Goal: Transaction & Acquisition: Purchase product/service

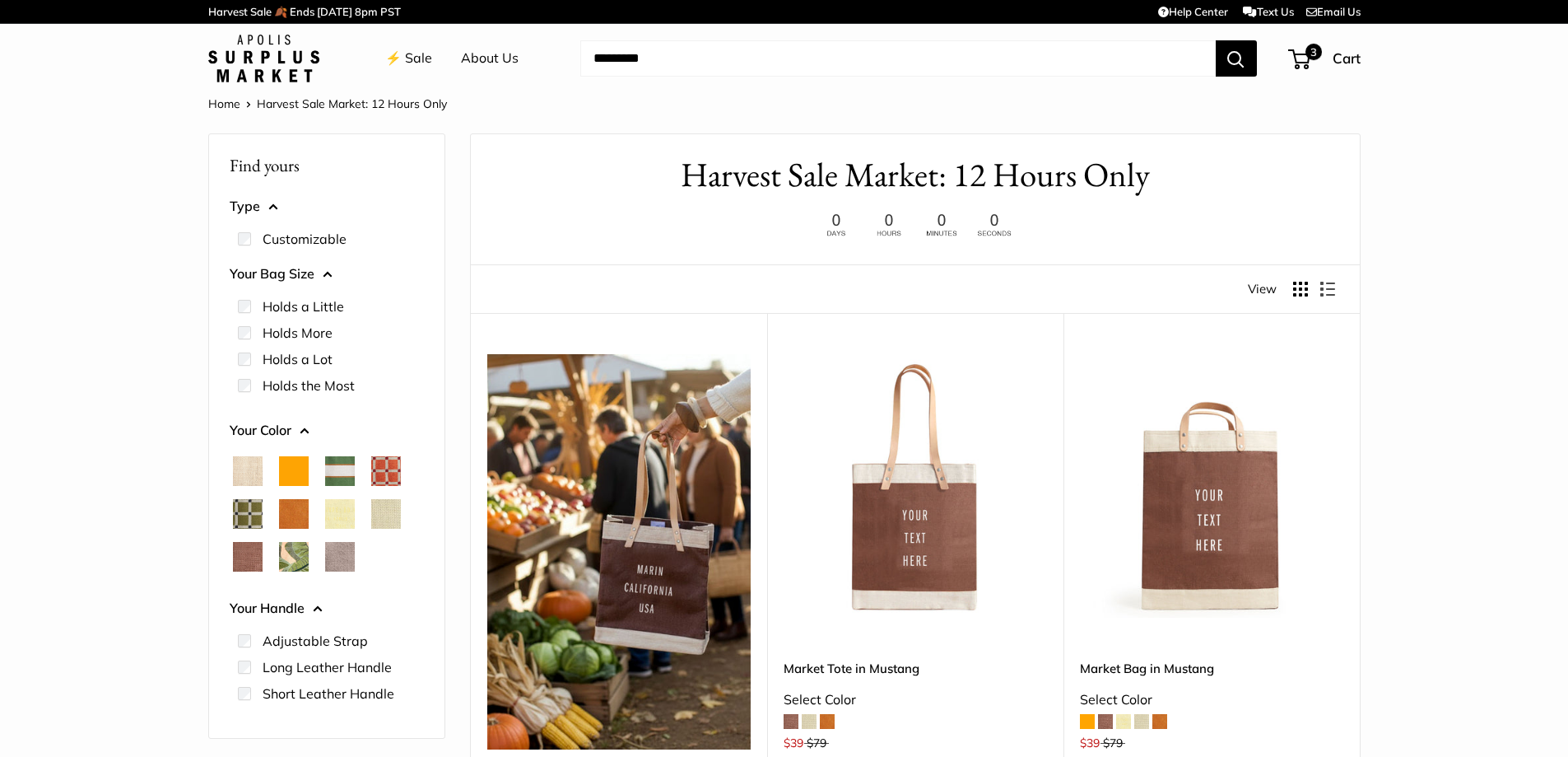
click at [395, 56] on link "⚡️ Sale" at bounding box center [408, 59] width 47 height 25
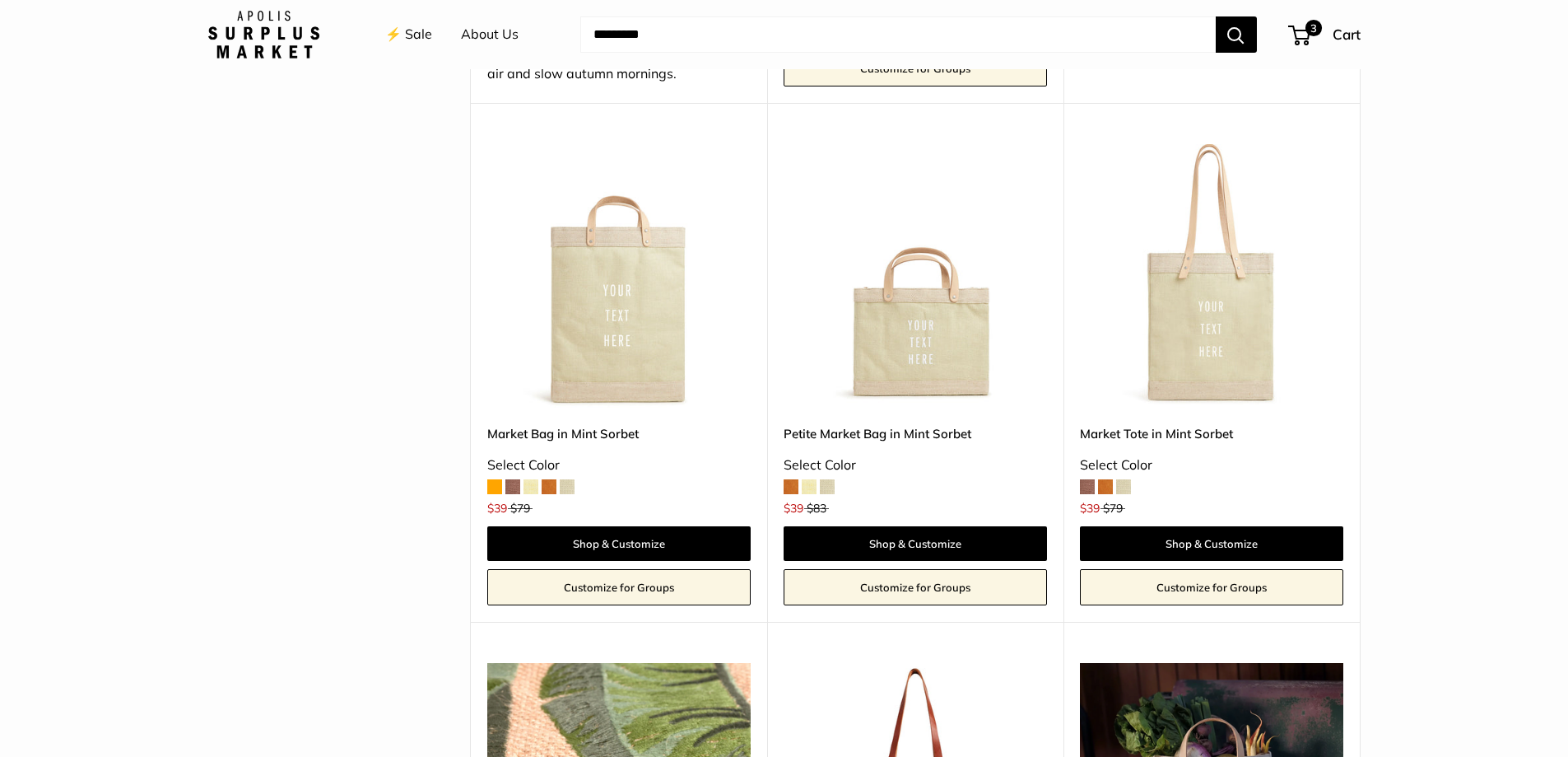
scroll to position [659, 0]
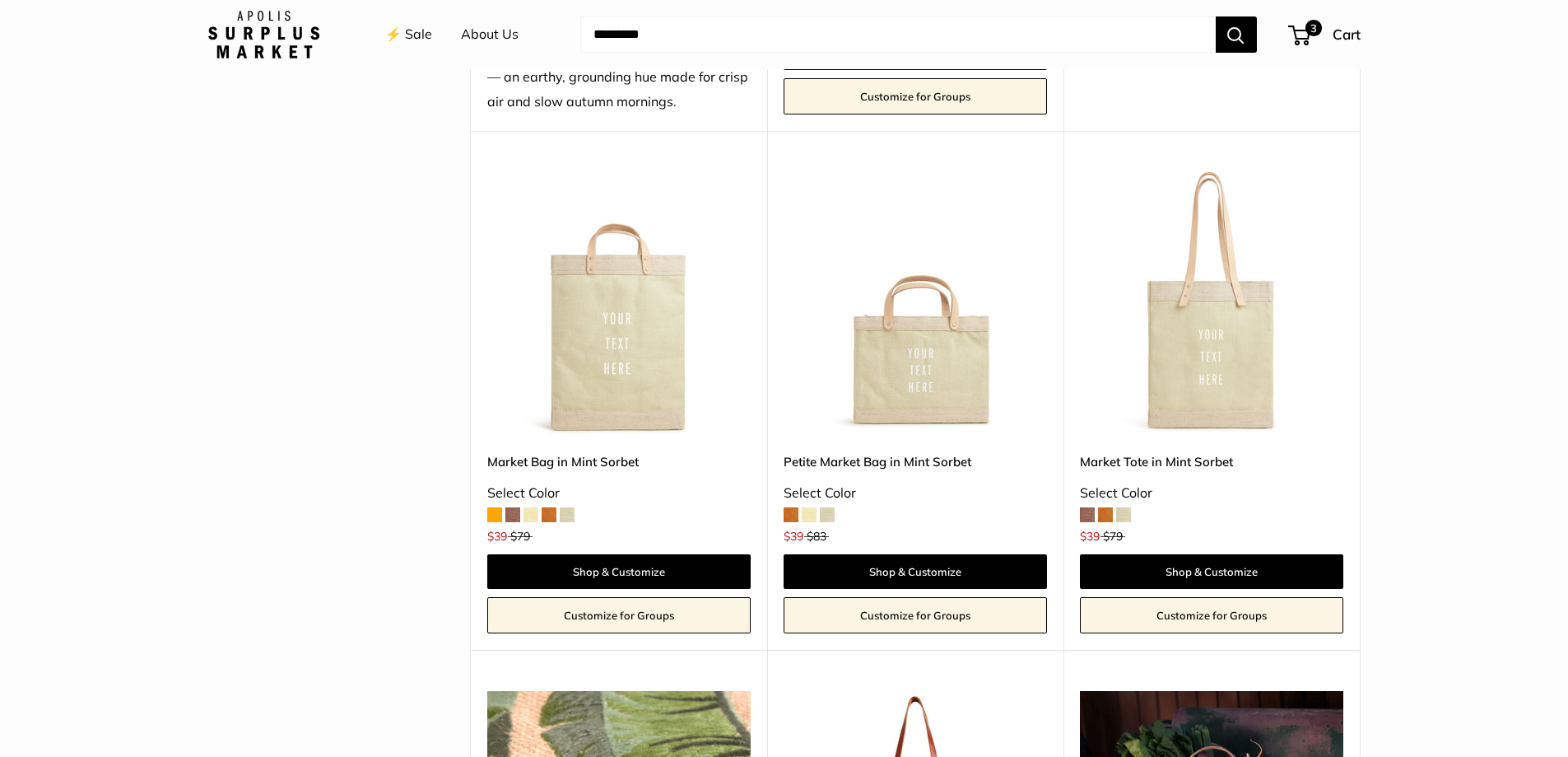
click at [0, 0] on img at bounding box center [0, 0] width 0 height 0
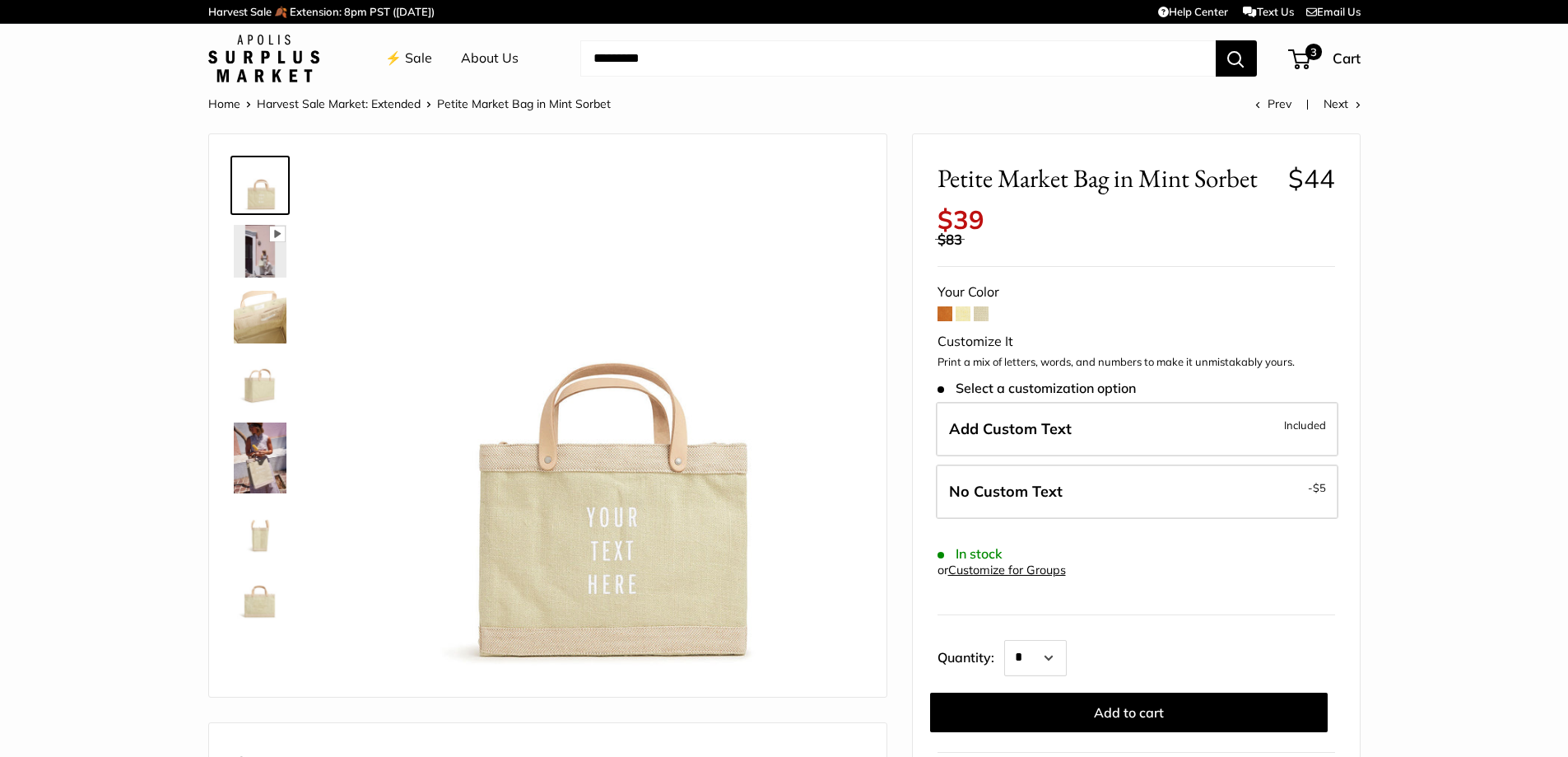
click at [264, 318] on img at bounding box center [260, 317] width 53 height 53
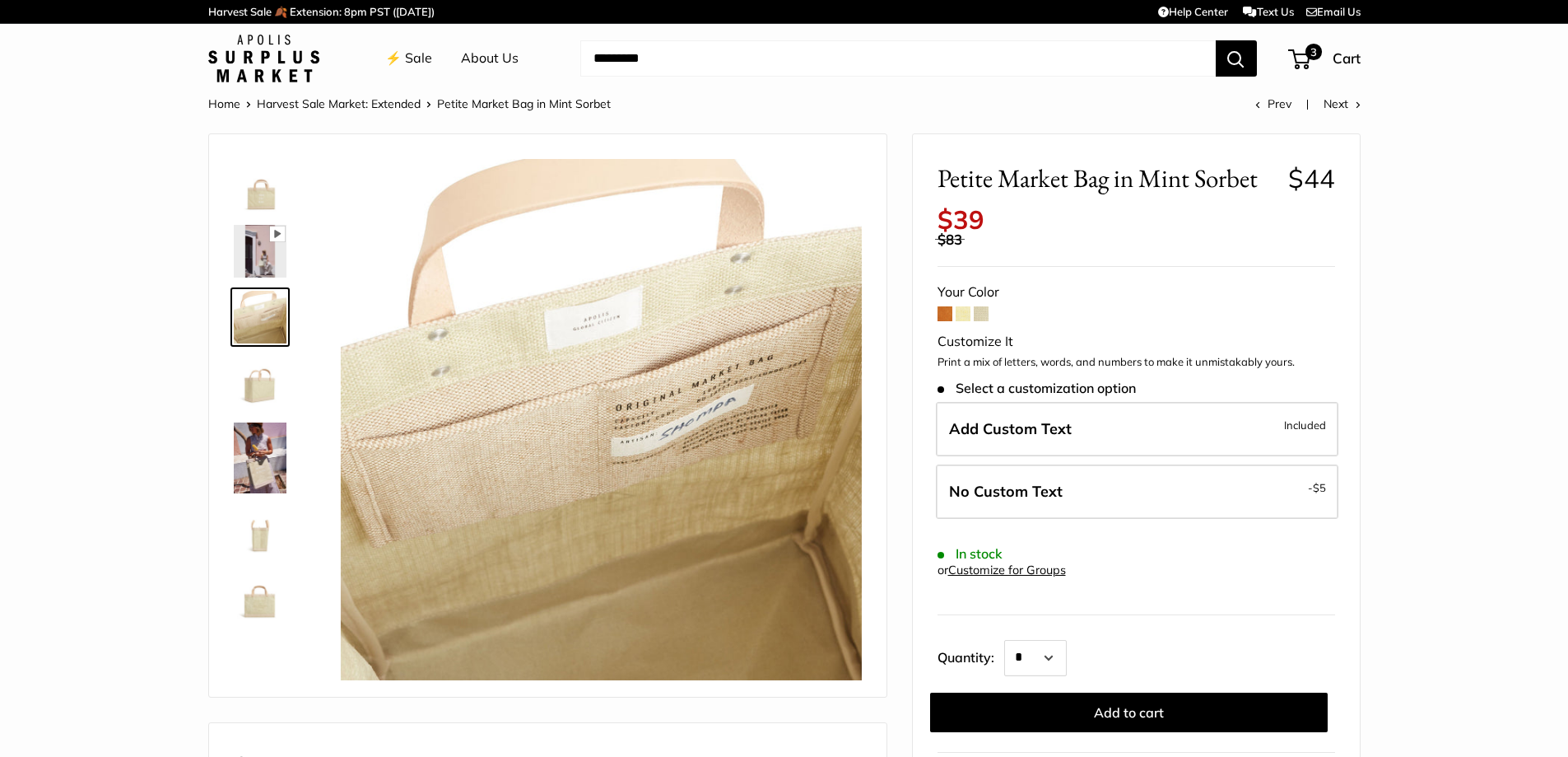
click at [964, 319] on span at bounding box center [963, 314] width 15 height 15
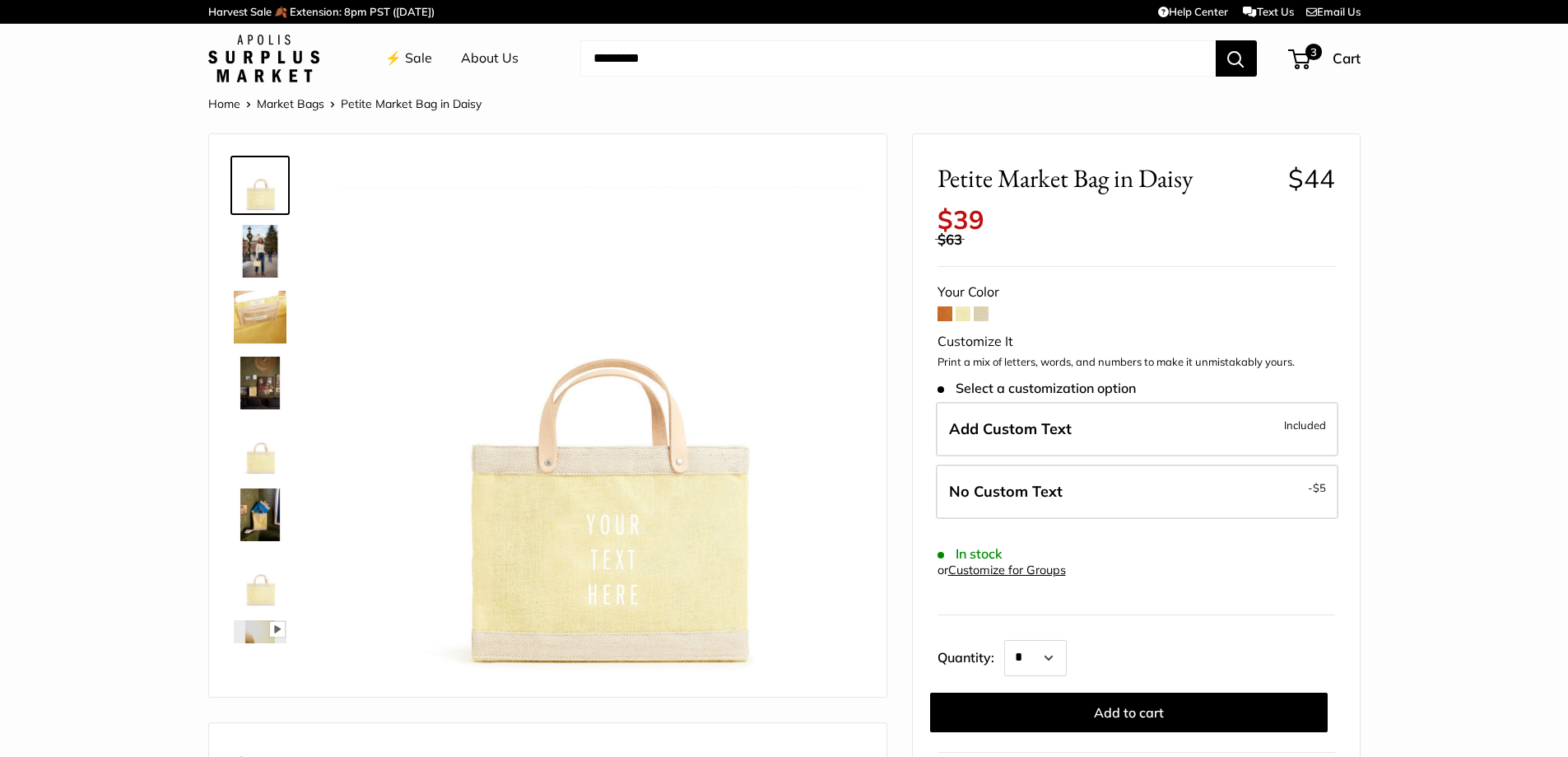
click at [982, 314] on span at bounding box center [981, 314] width 15 height 15
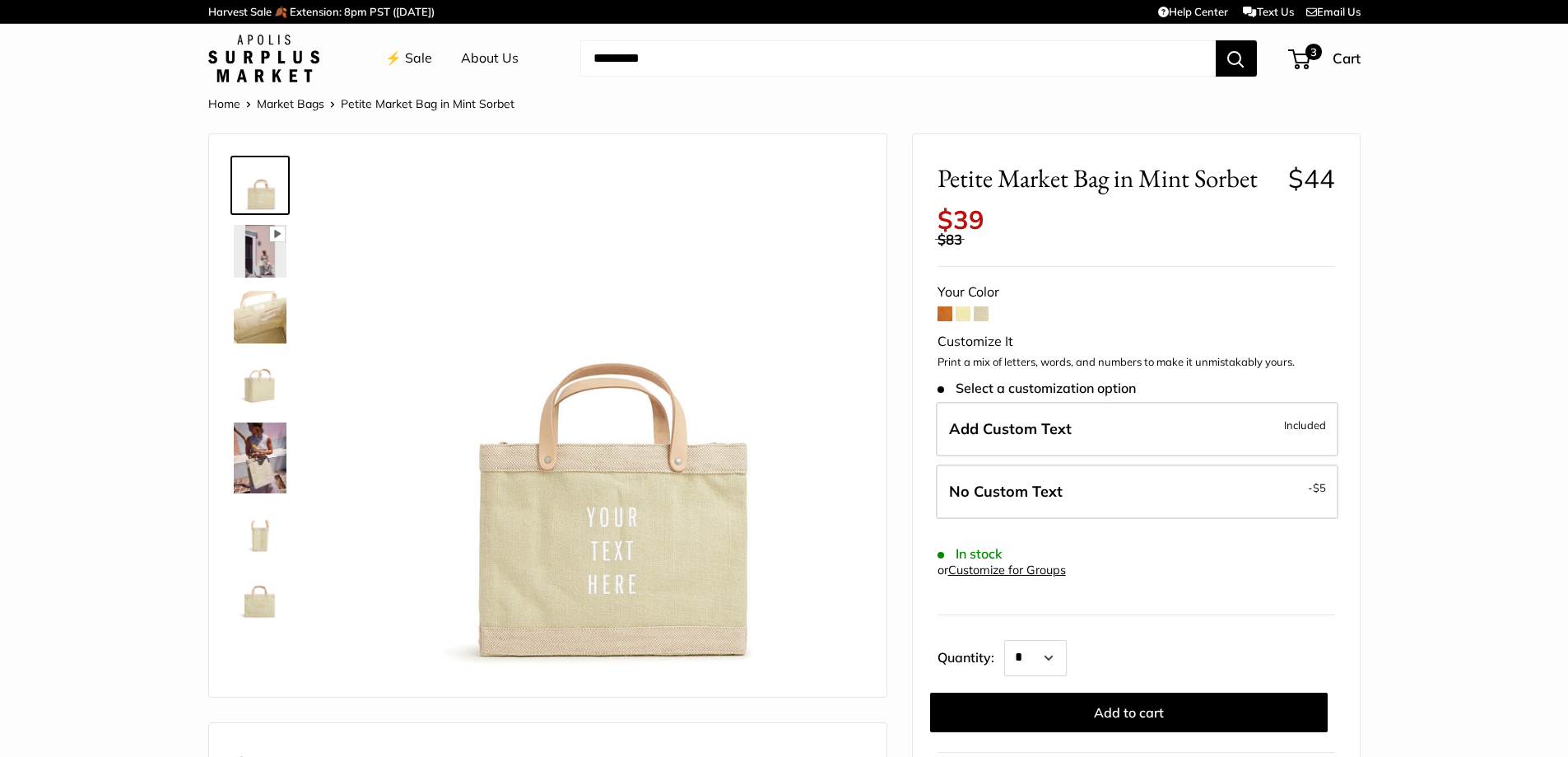
click at [965, 314] on span at bounding box center [963, 314] width 15 height 15
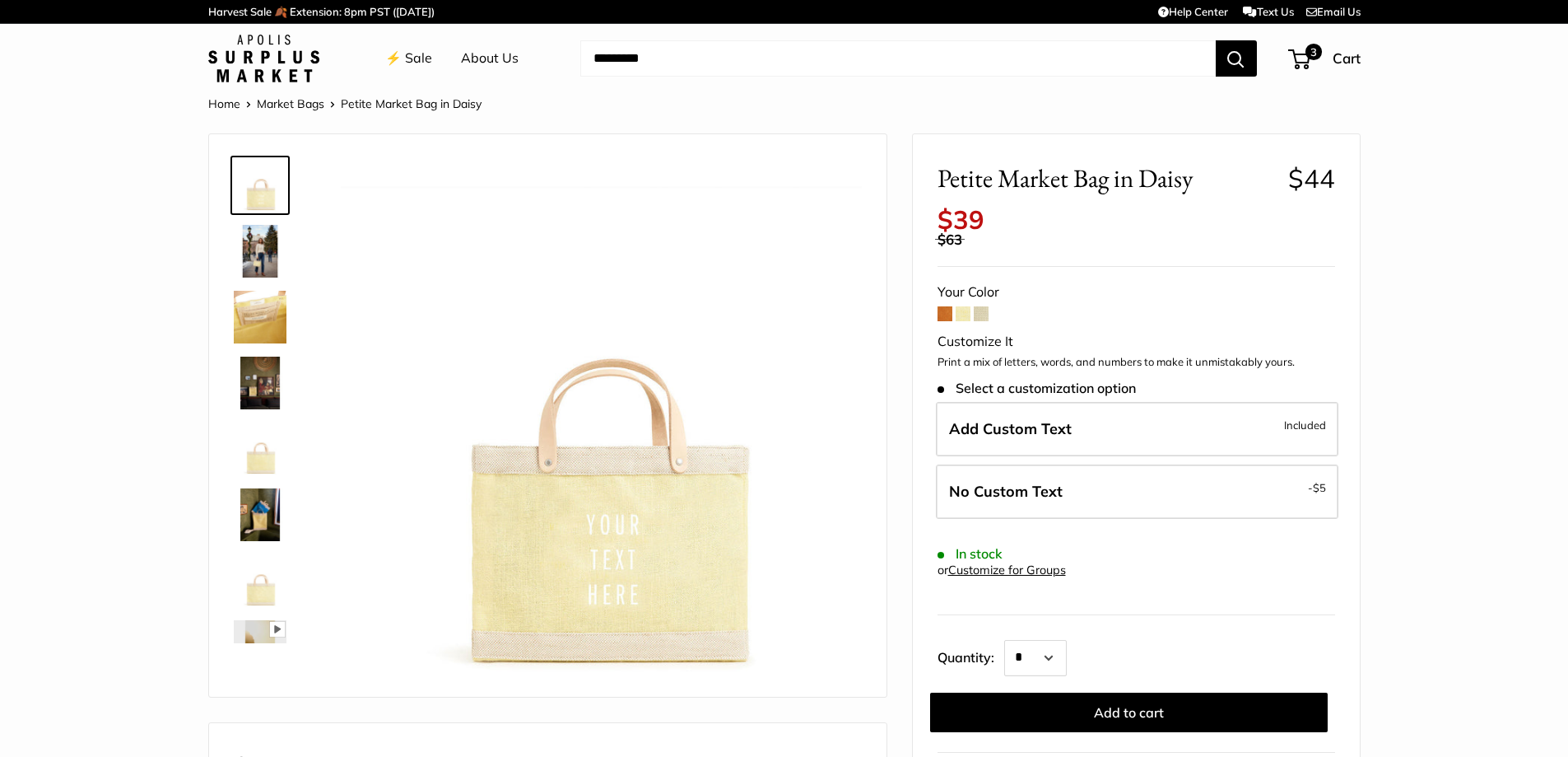
click at [276, 261] on img at bounding box center [260, 251] width 53 height 53
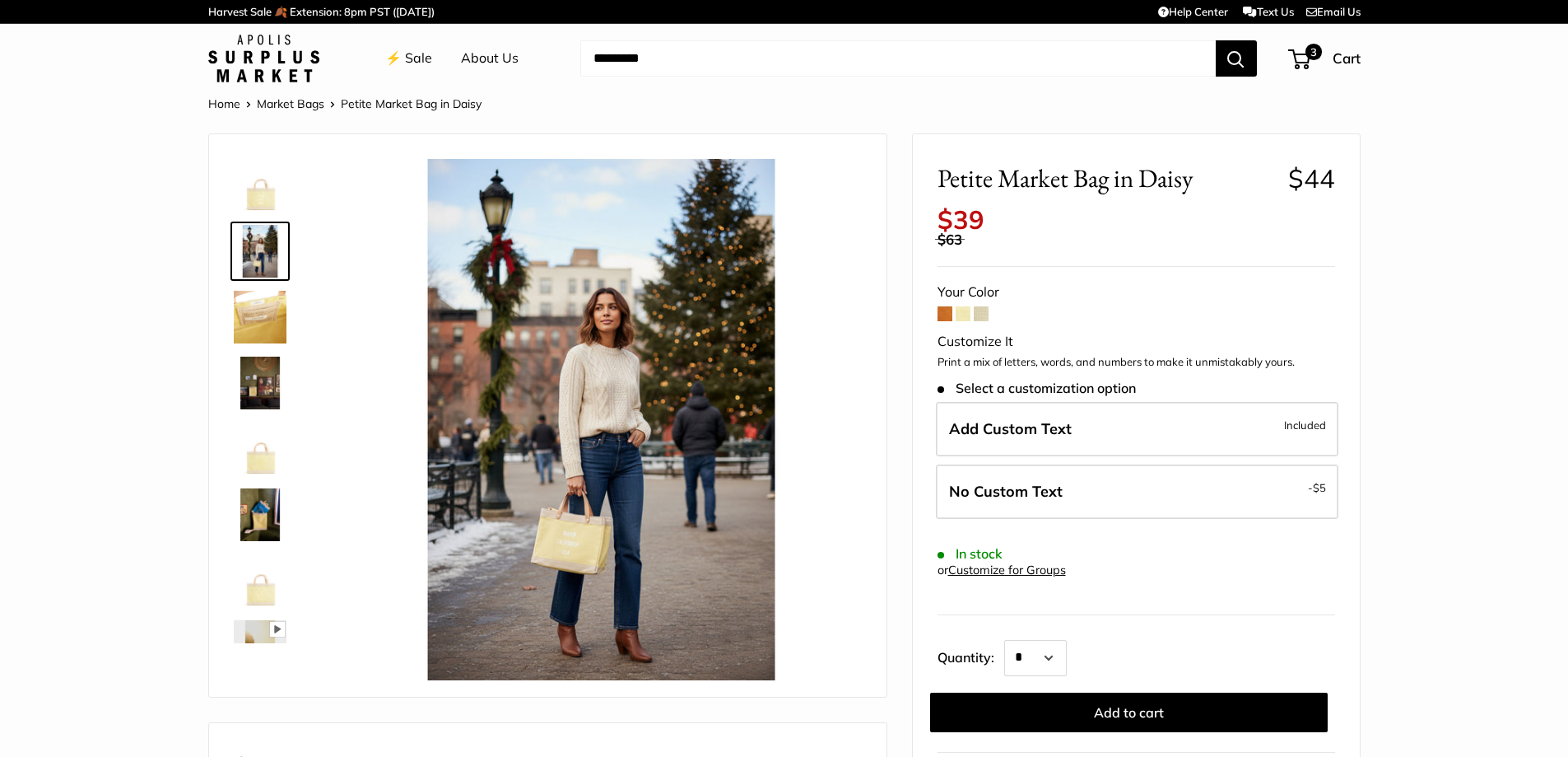
click at [946, 316] on span at bounding box center [945, 314] width 15 height 15
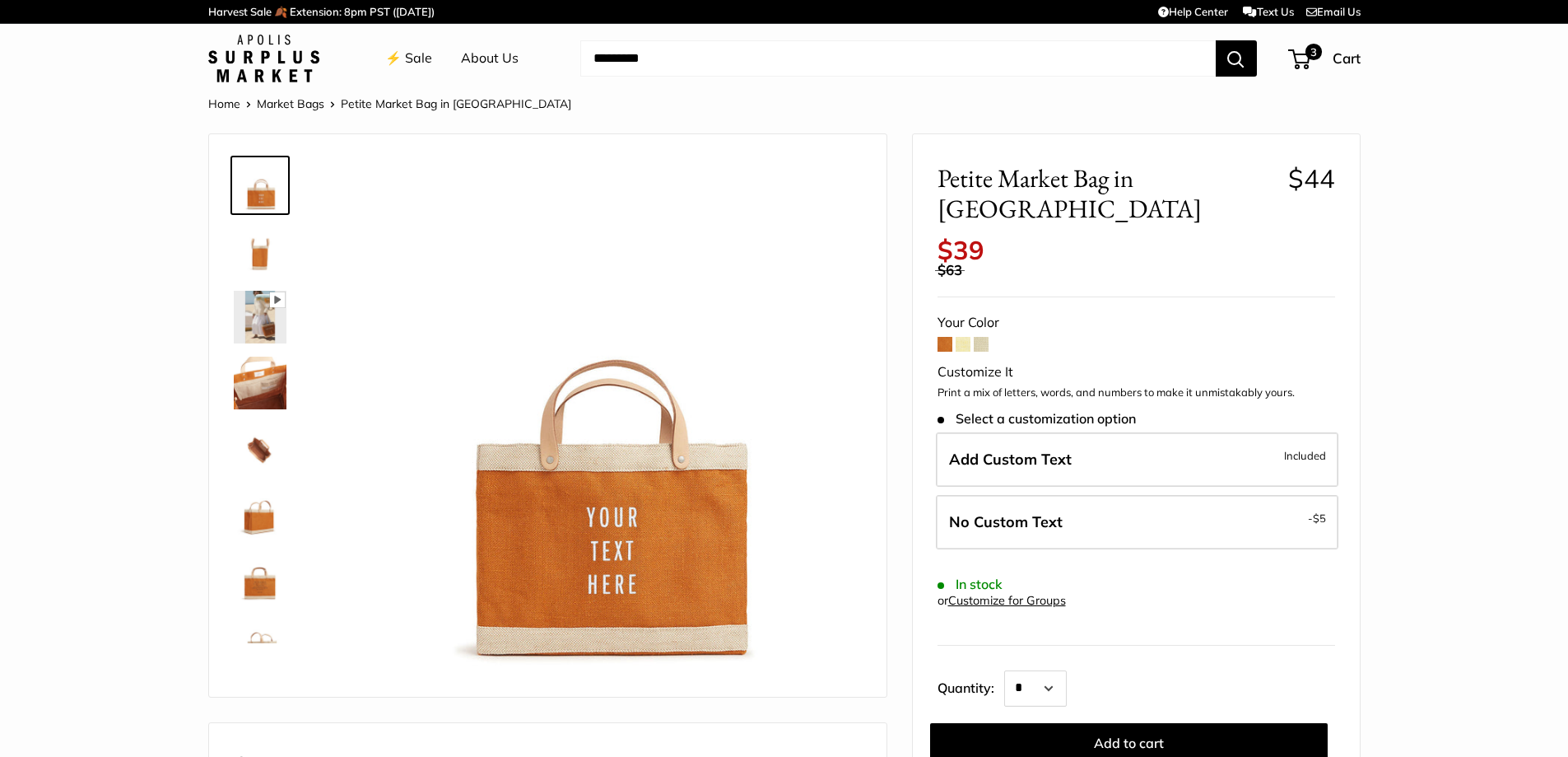
click at [698, 561] on img at bounding box center [601, 419] width 521 height 521
click at [255, 250] on img at bounding box center [260, 251] width 53 height 53
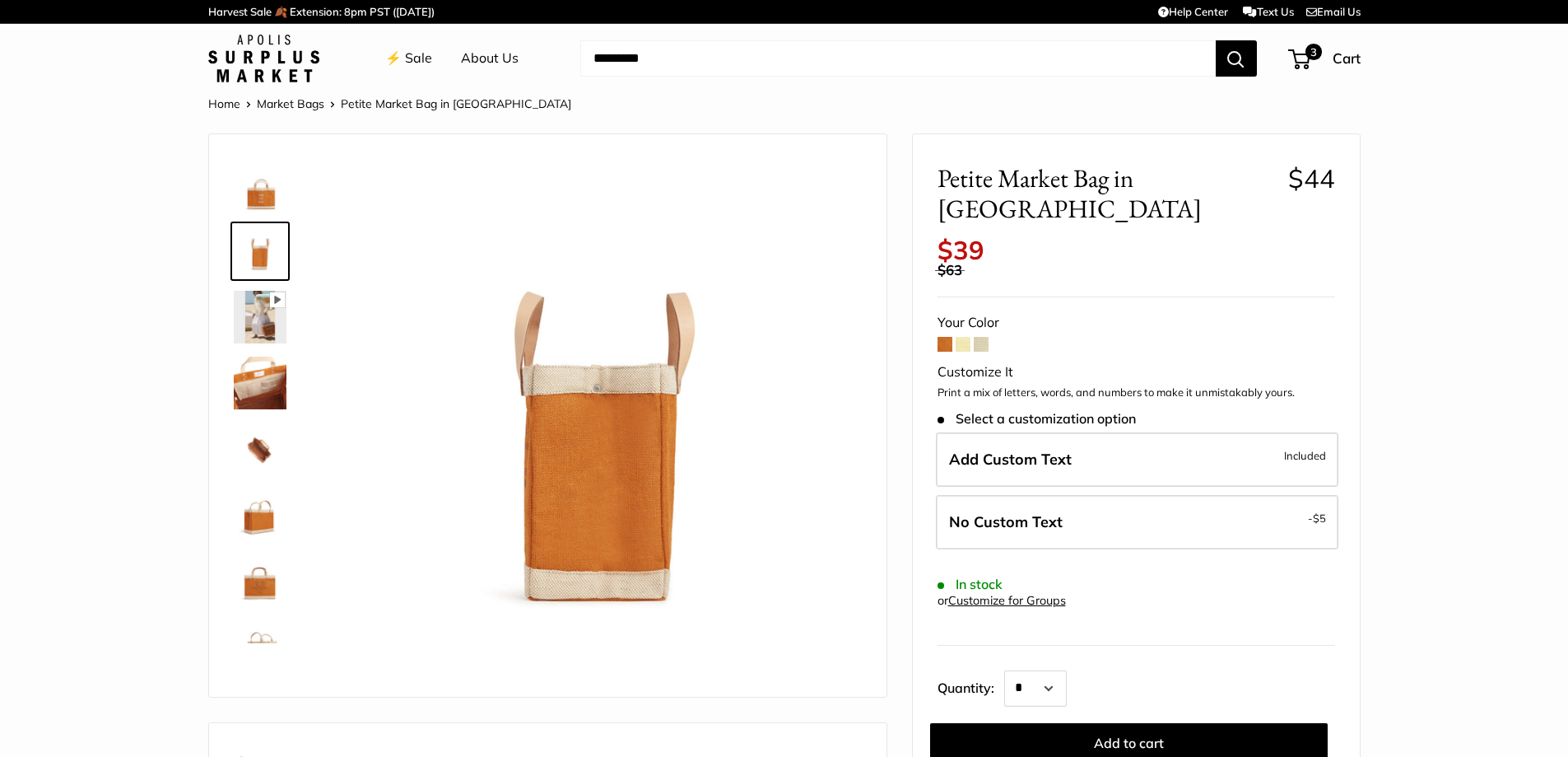
click at [268, 290] on link at bounding box center [260, 317] width 59 height 59
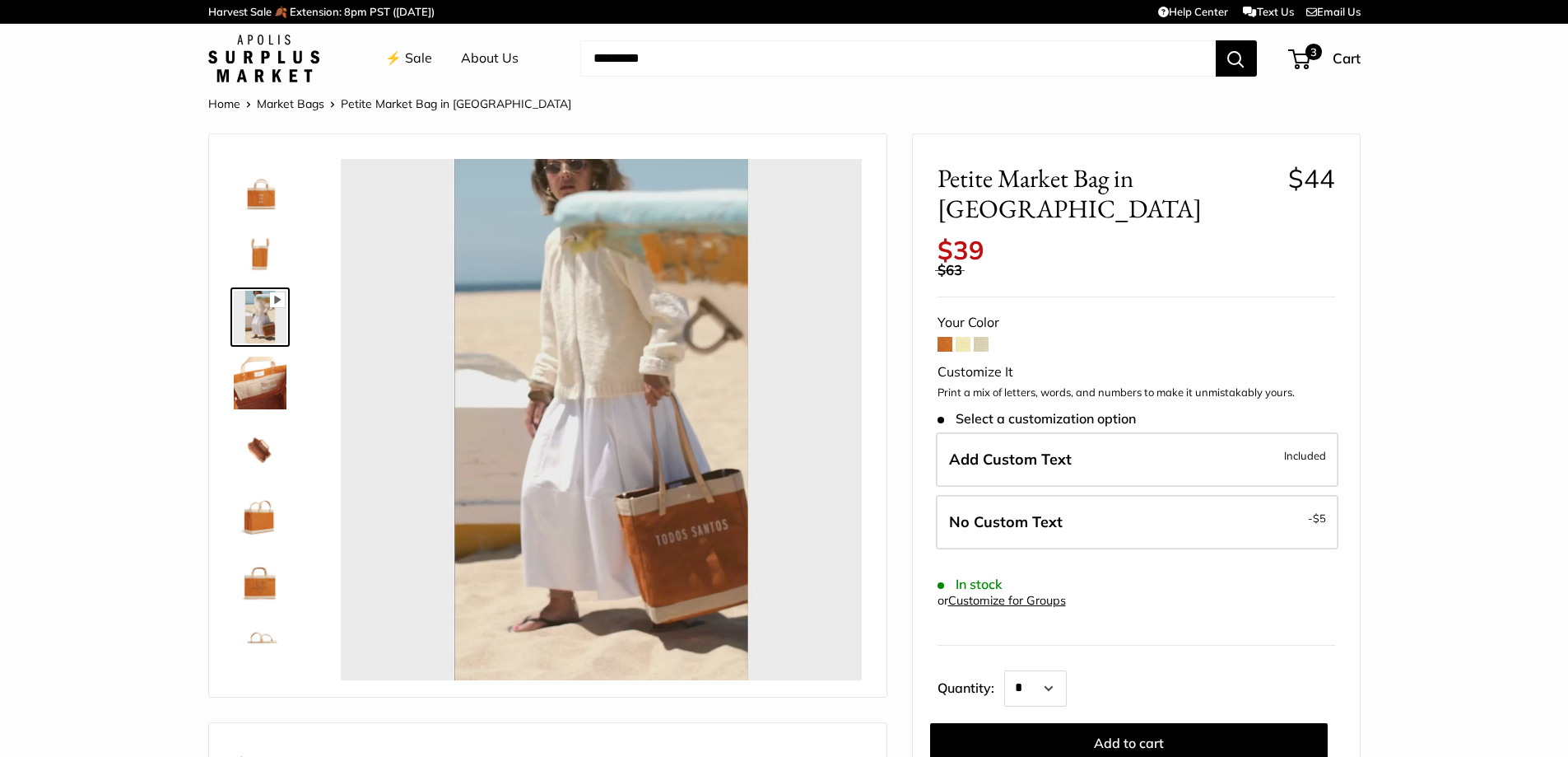
click at [253, 385] on img at bounding box center [260, 383] width 53 height 53
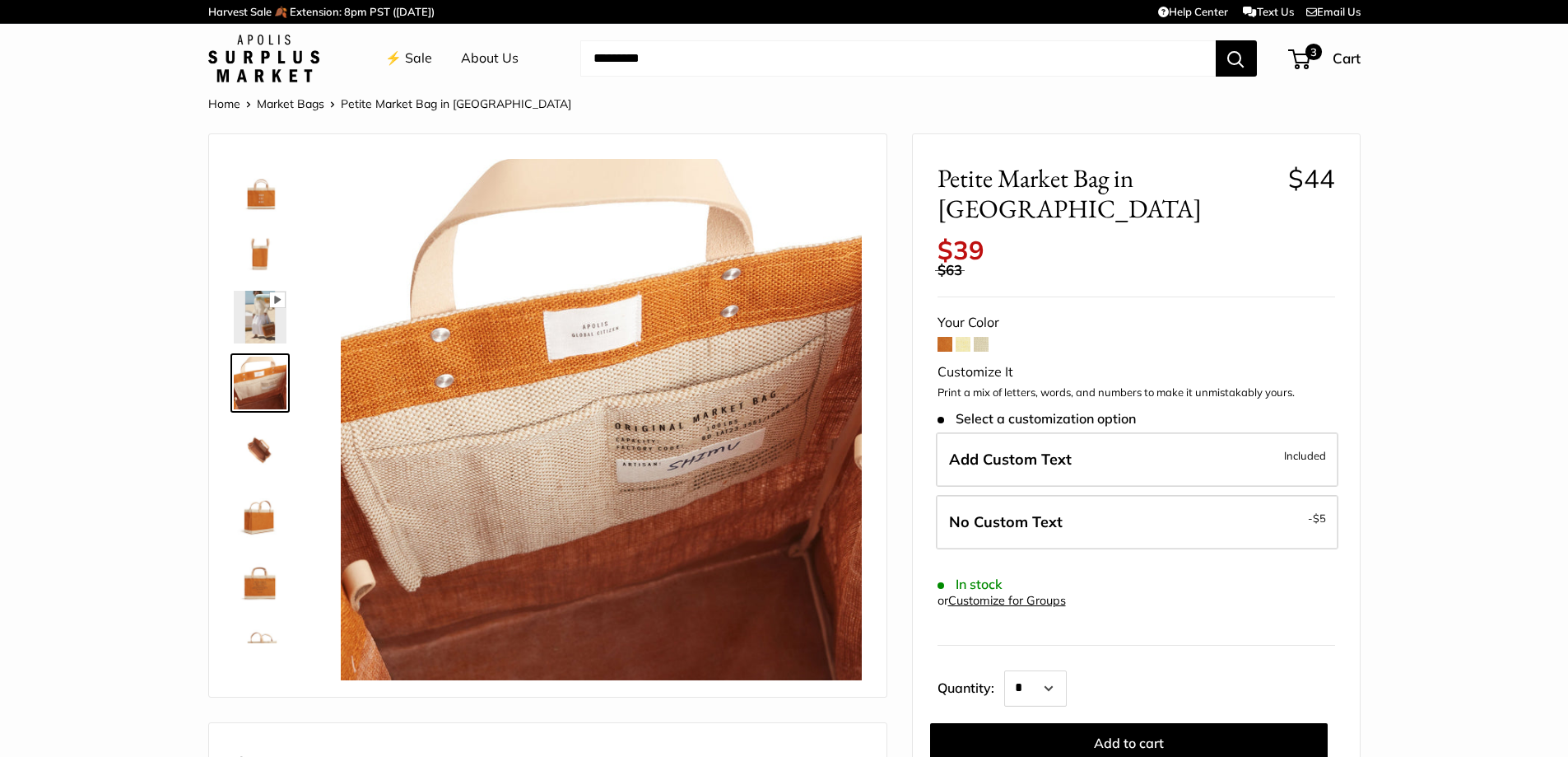
type input "*****"
click at [261, 458] on img at bounding box center [260, 449] width 53 height 53
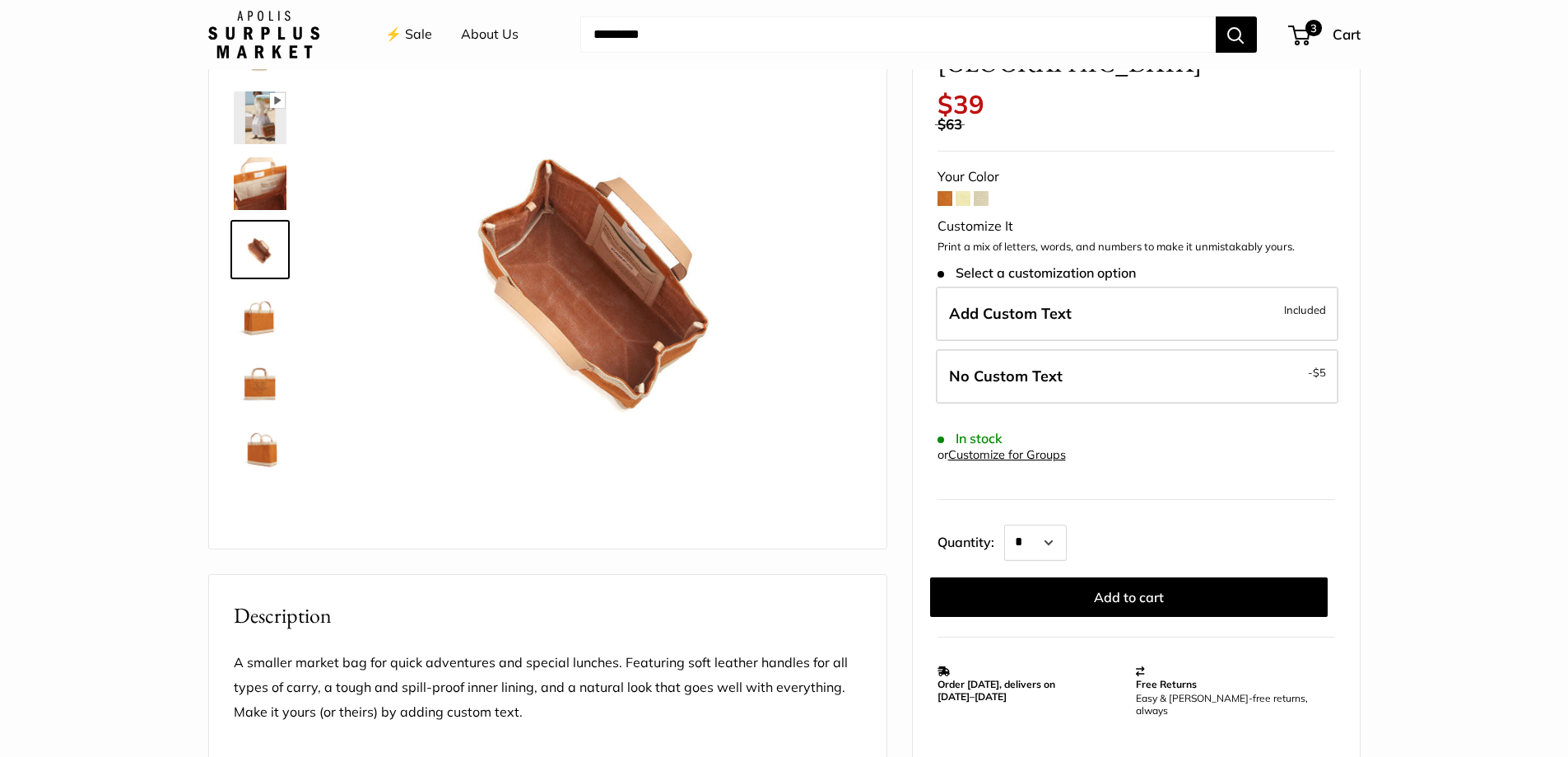
scroll to position [164, 0]
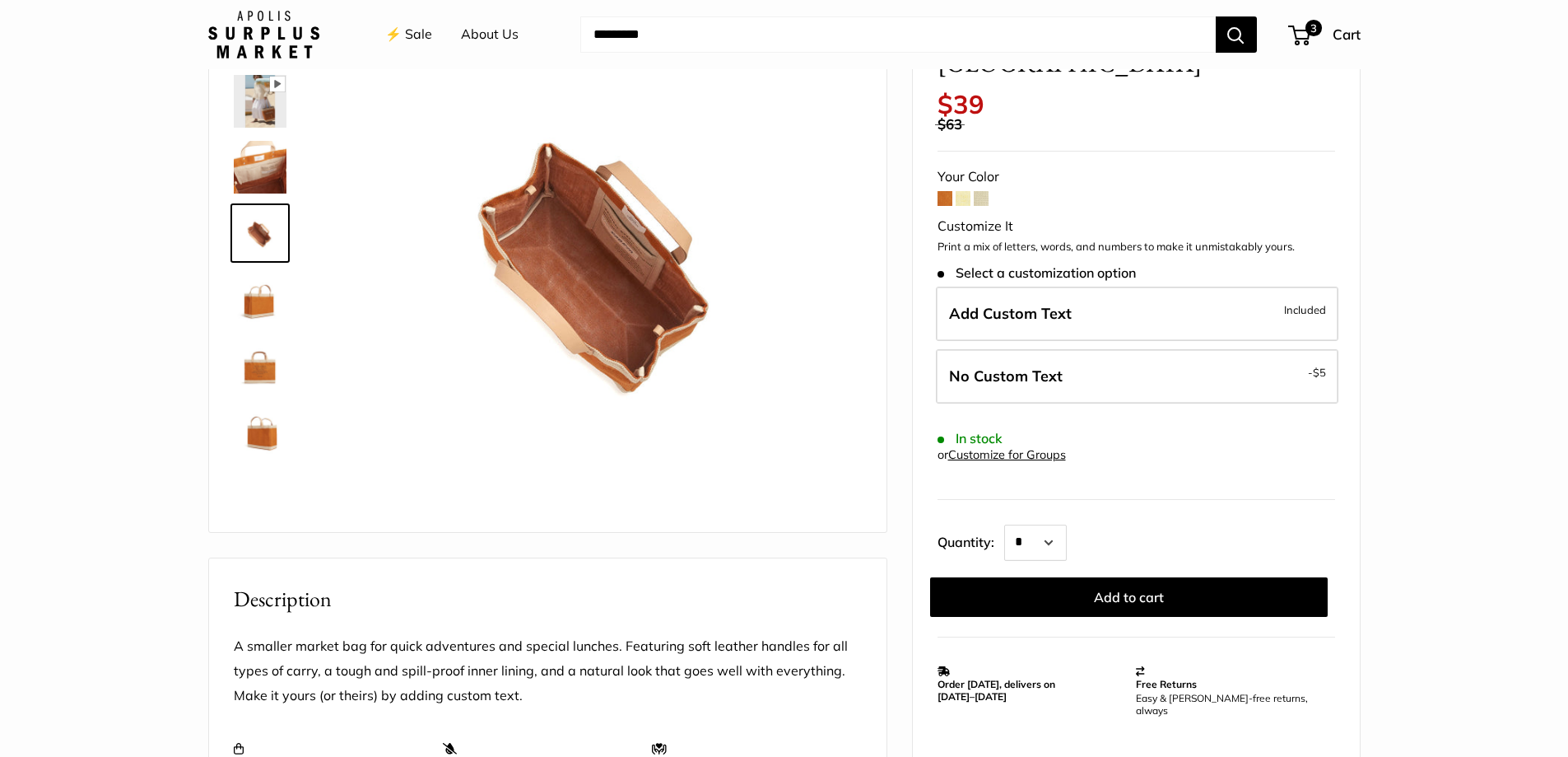
click at [265, 301] on img at bounding box center [260, 298] width 53 height 53
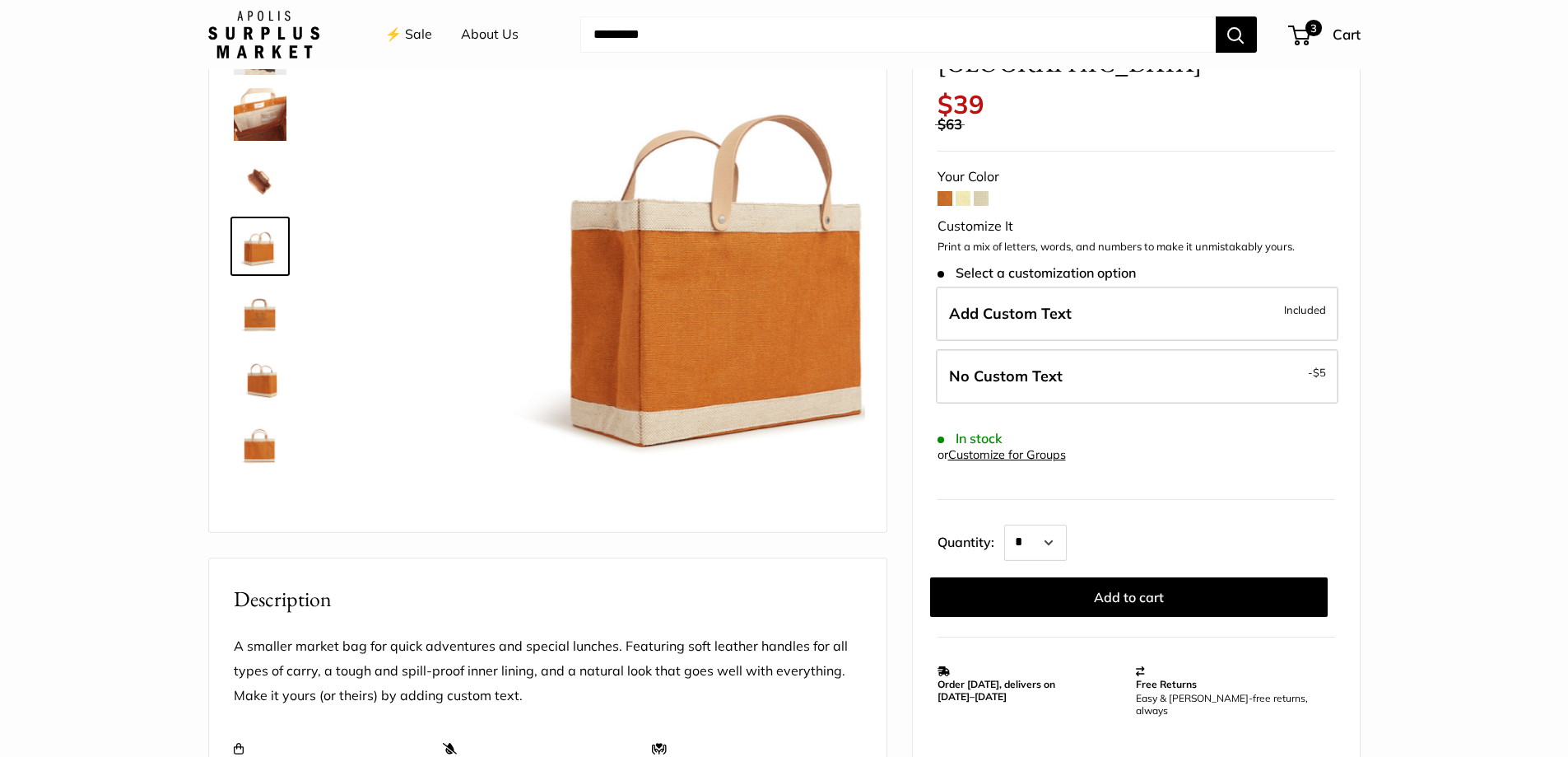
scroll to position [105, 0]
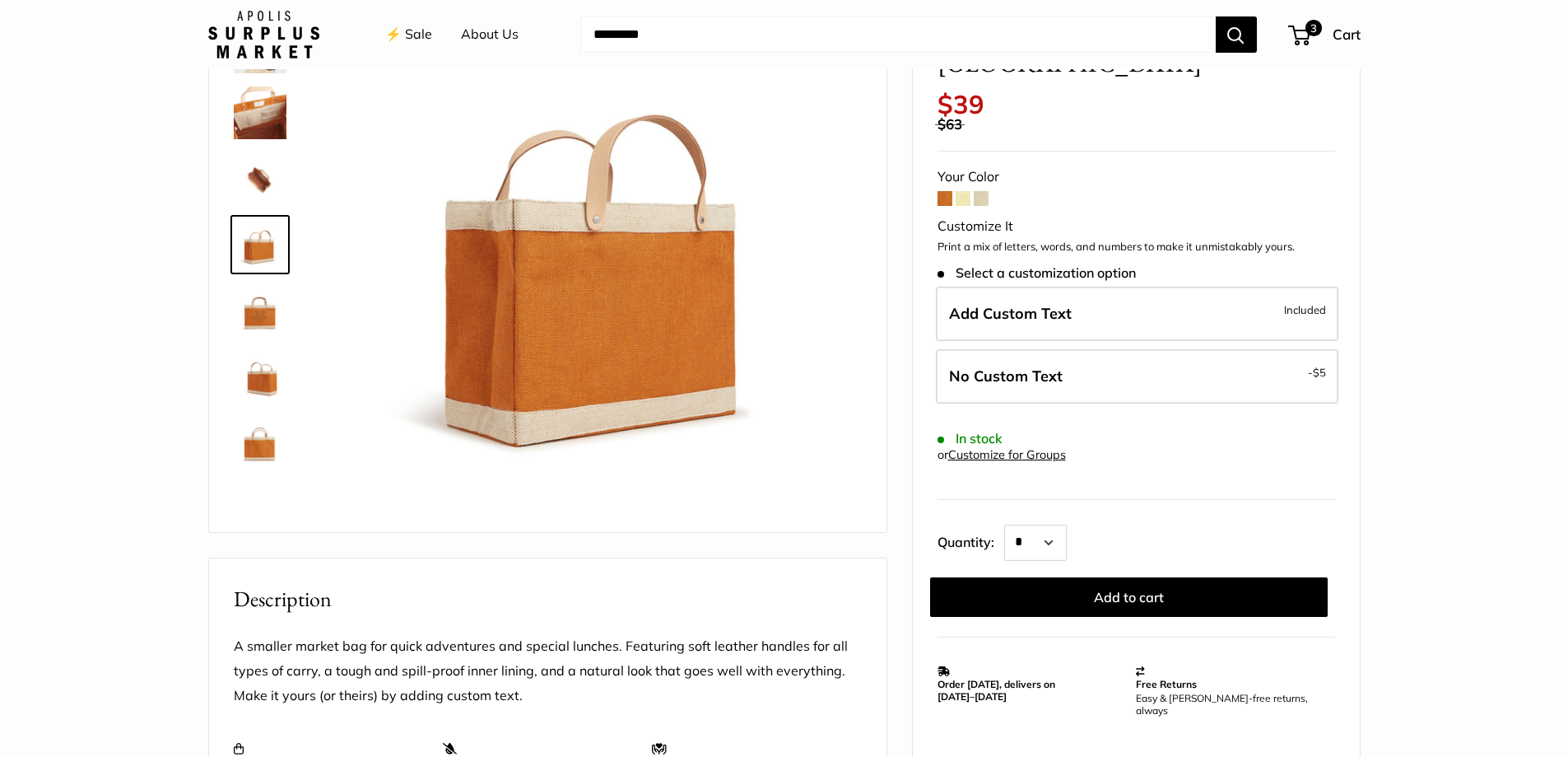
click at [252, 307] on img at bounding box center [260, 310] width 53 height 53
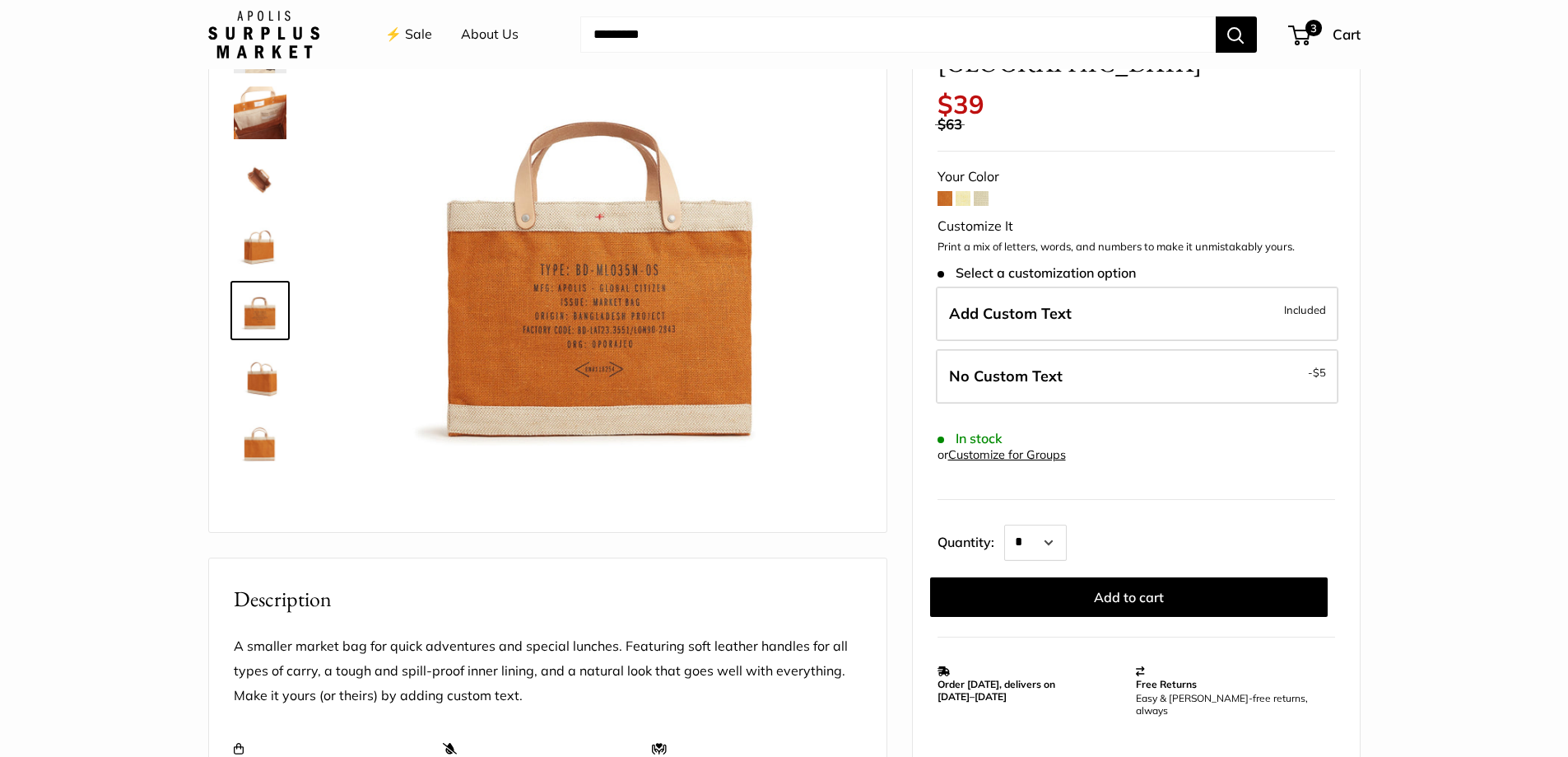
click at [262, 381] on img at bounding box center [260, 376] width 53 height 53
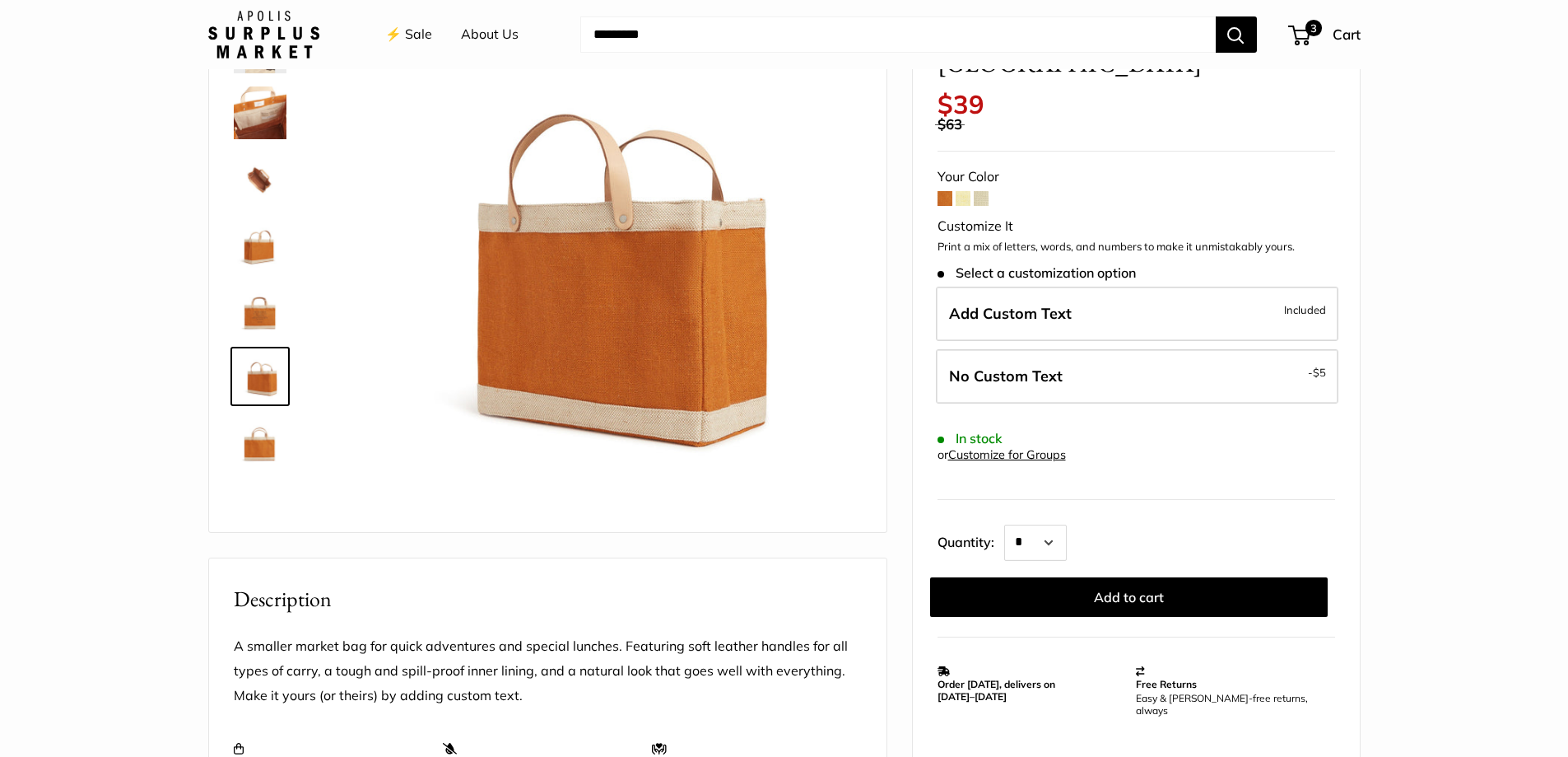
click at [266, 450] on img at bounding box center [260, 442] width 53 height 53
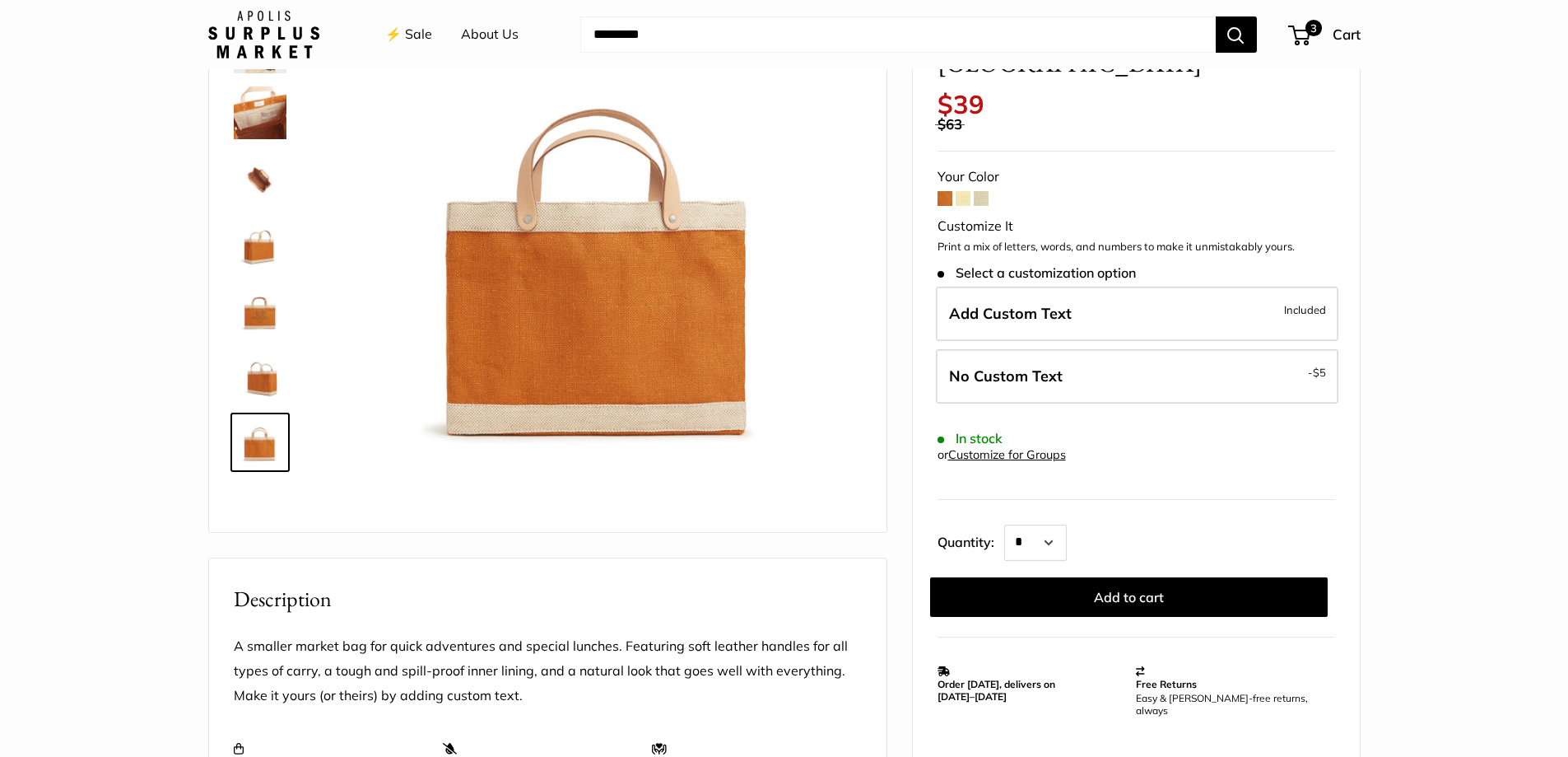
click at [269, 385] on img at bounding box center [260, 376] width 53 height 53
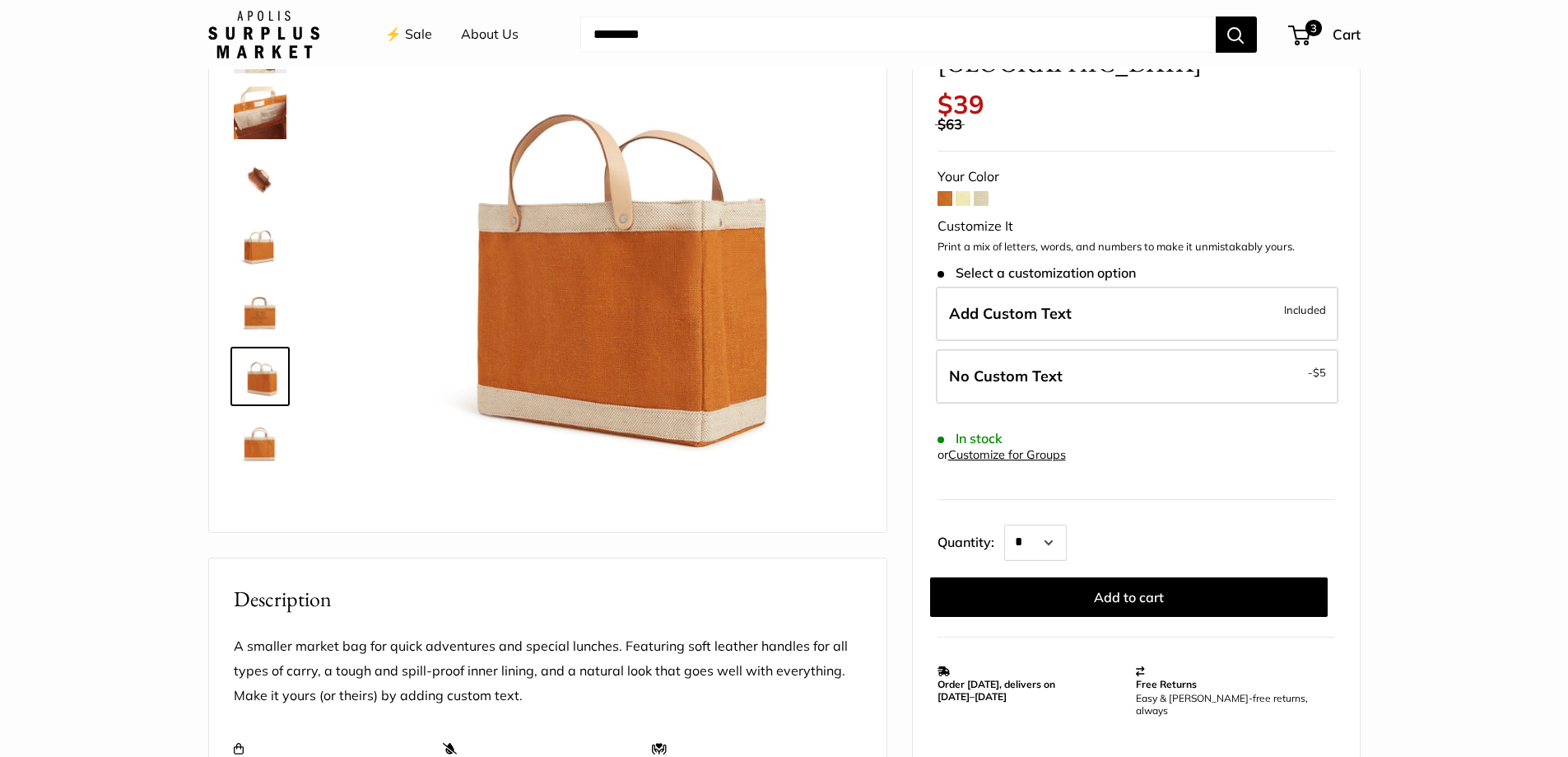
click at [962, 191] on span at bounding box center [963, 199] width 15 height 15
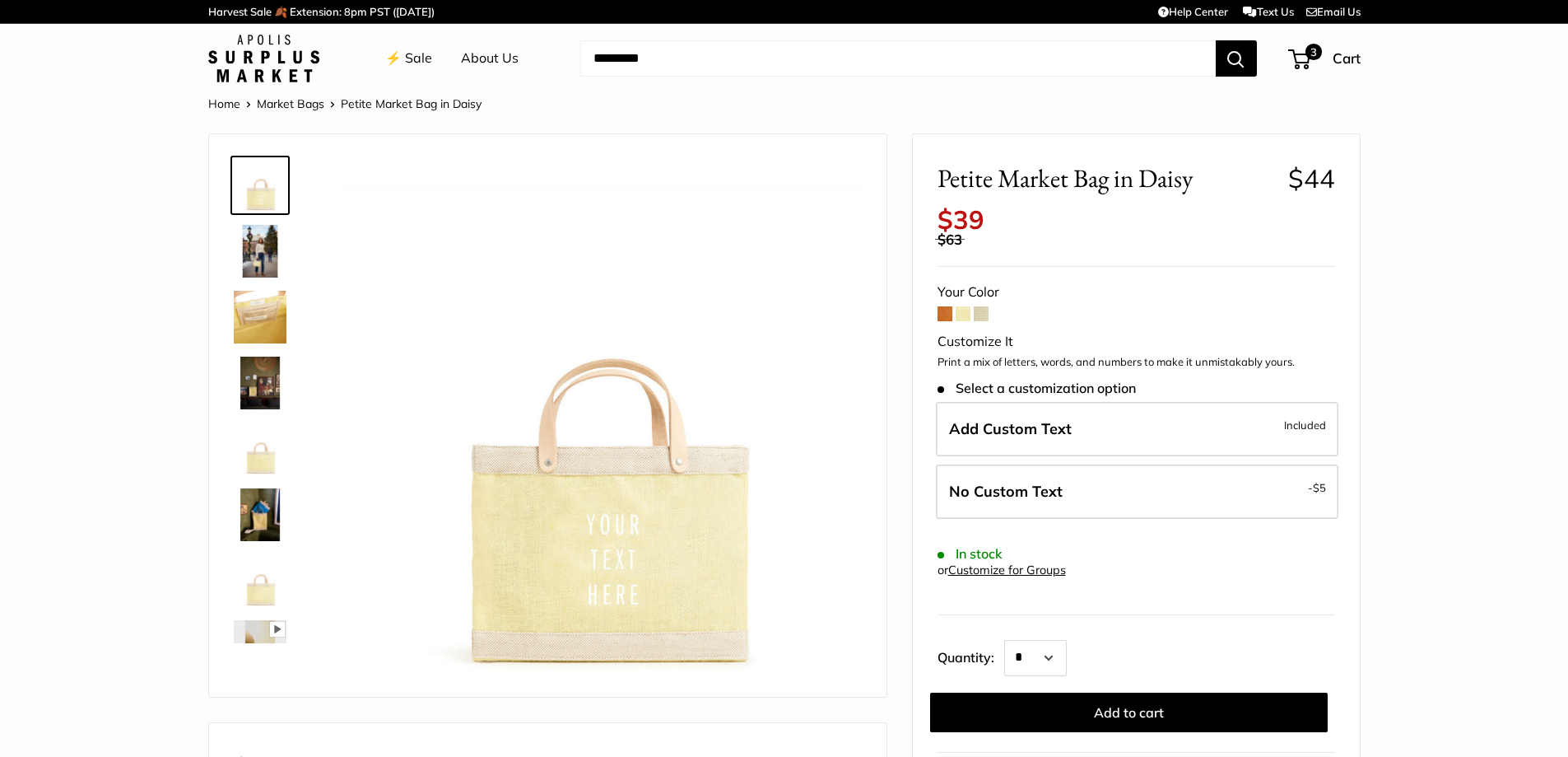
click at [246, 318] on img at bounding box center [260, 317] width 53 height 53
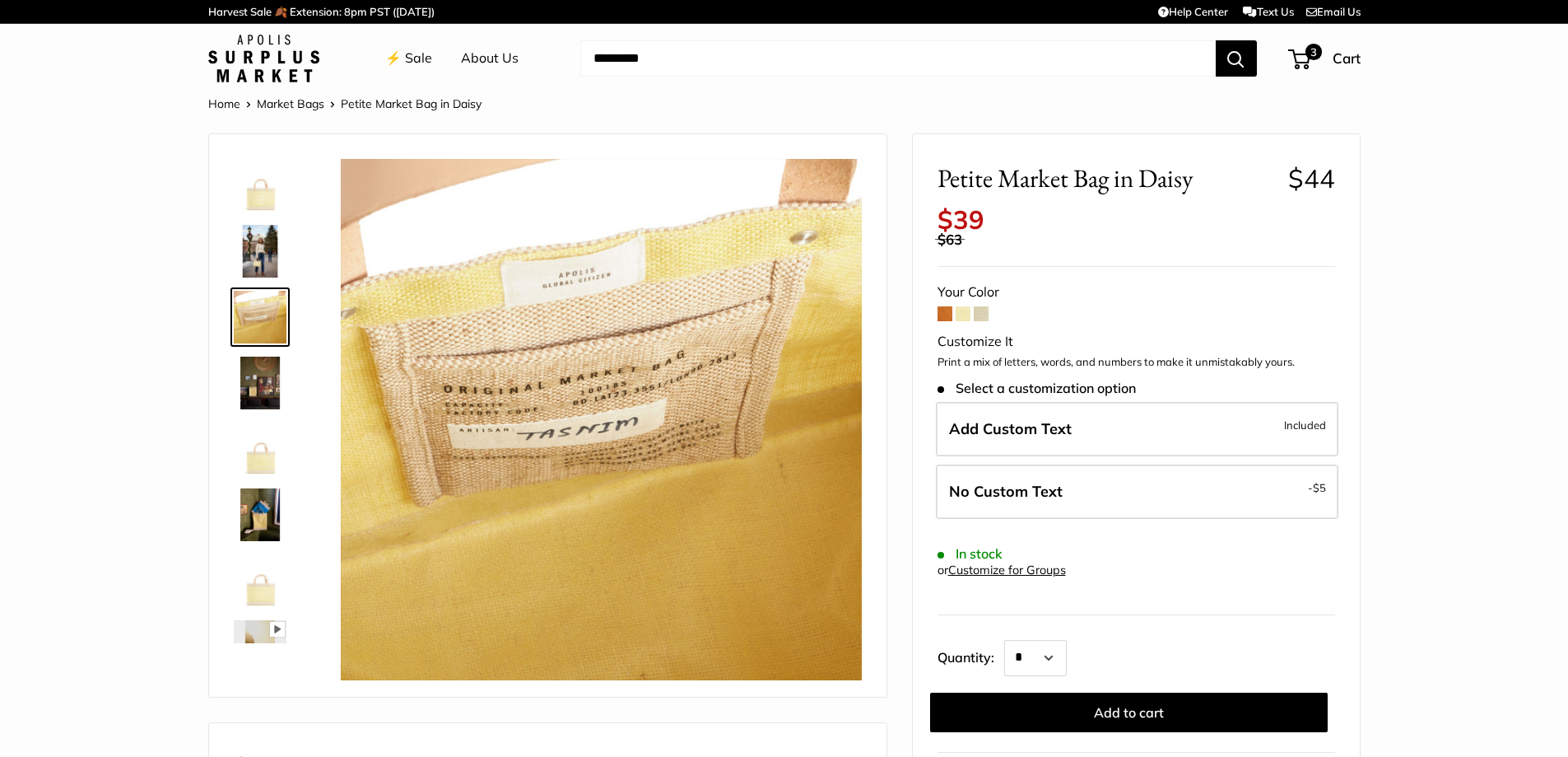
click at [248, 385] on img at bounding box center [260, 383] width 53 height 53
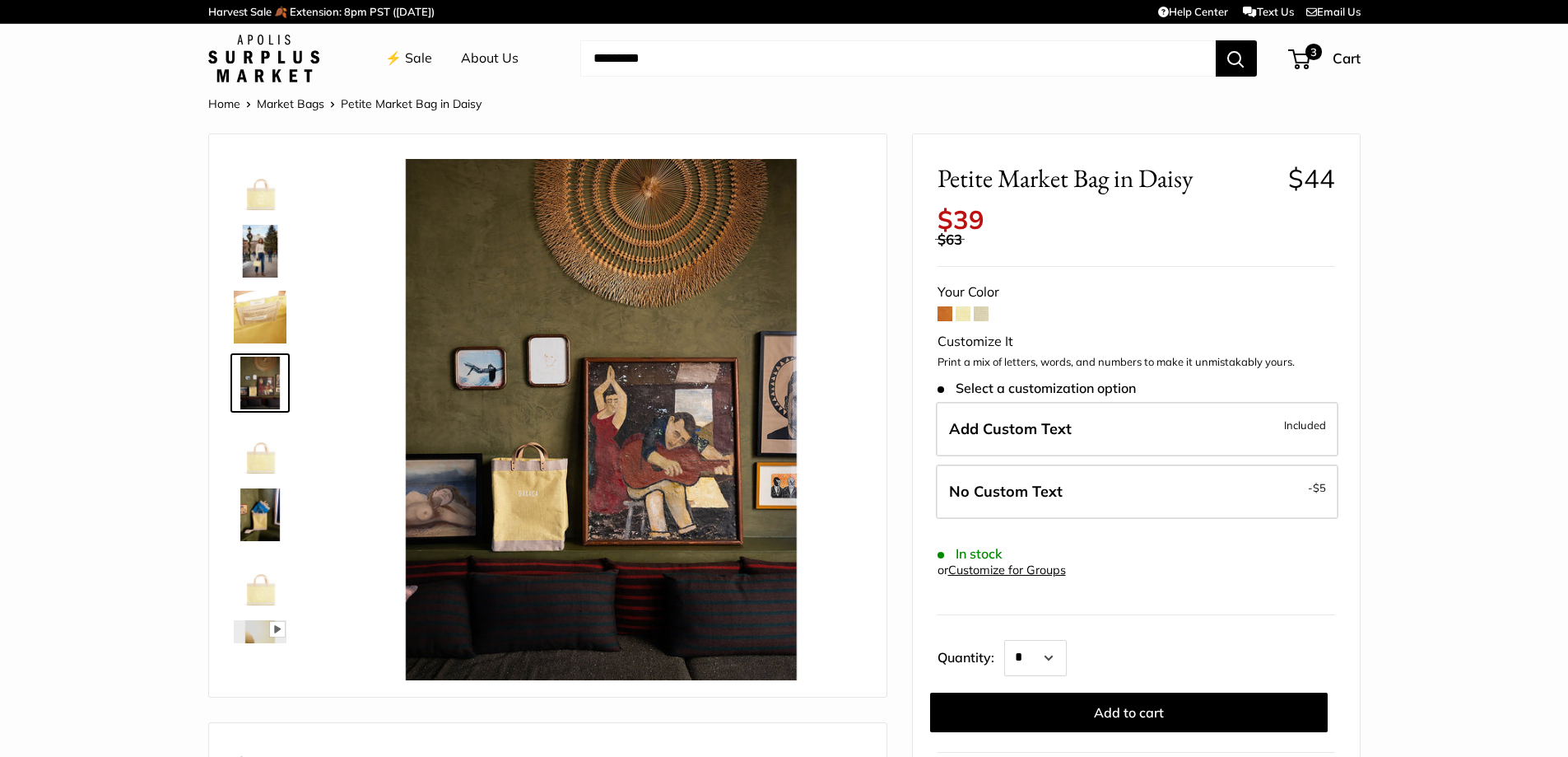
click at [536, 520] on img at bounding box center [601, 419] width 521 height 521
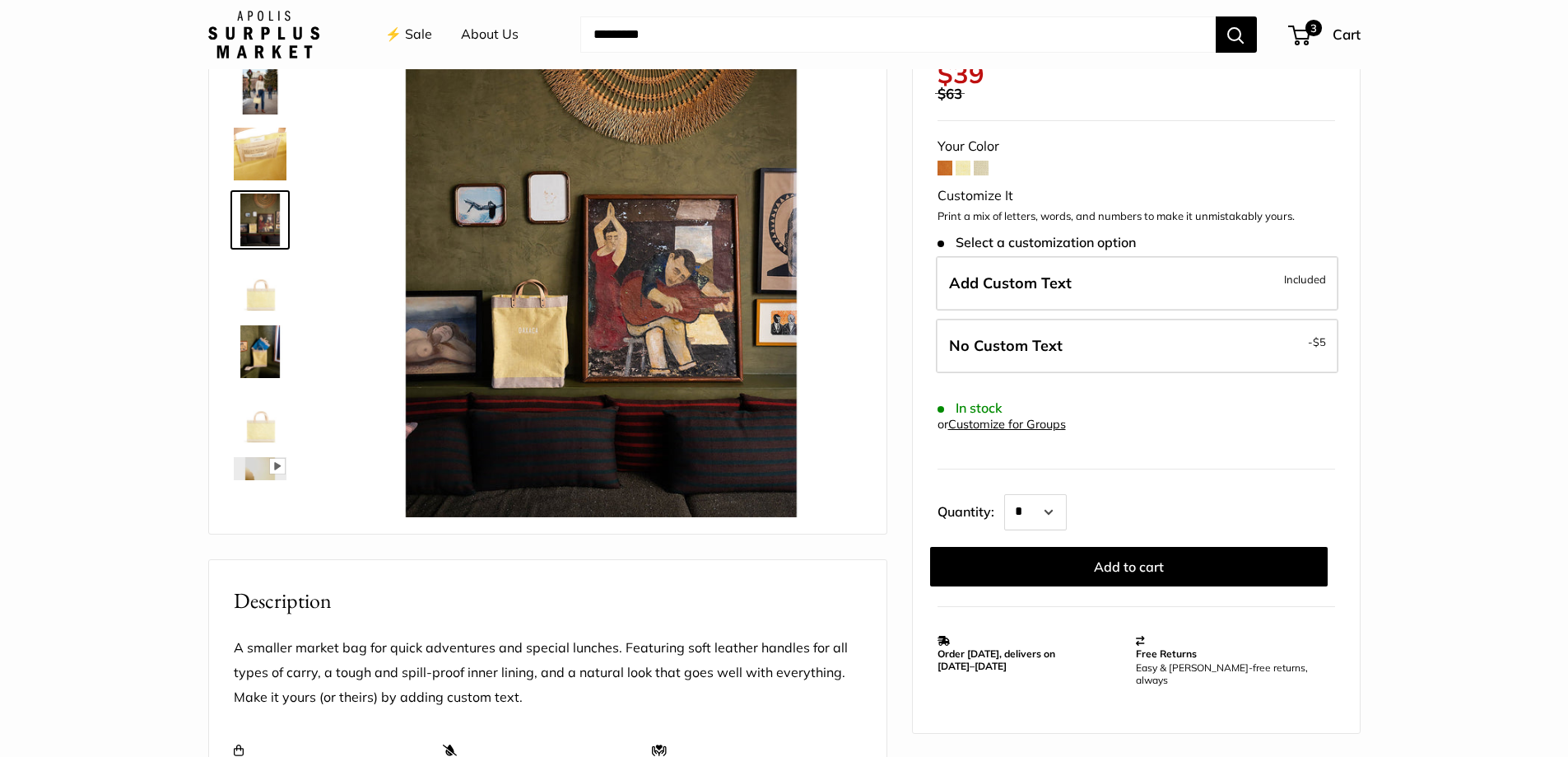
click at [503, 369] on img at bounding box center [601, 256] width 521 height 521
click at [252, 353] on img at bounding box center [260, 351] width 53 height 53
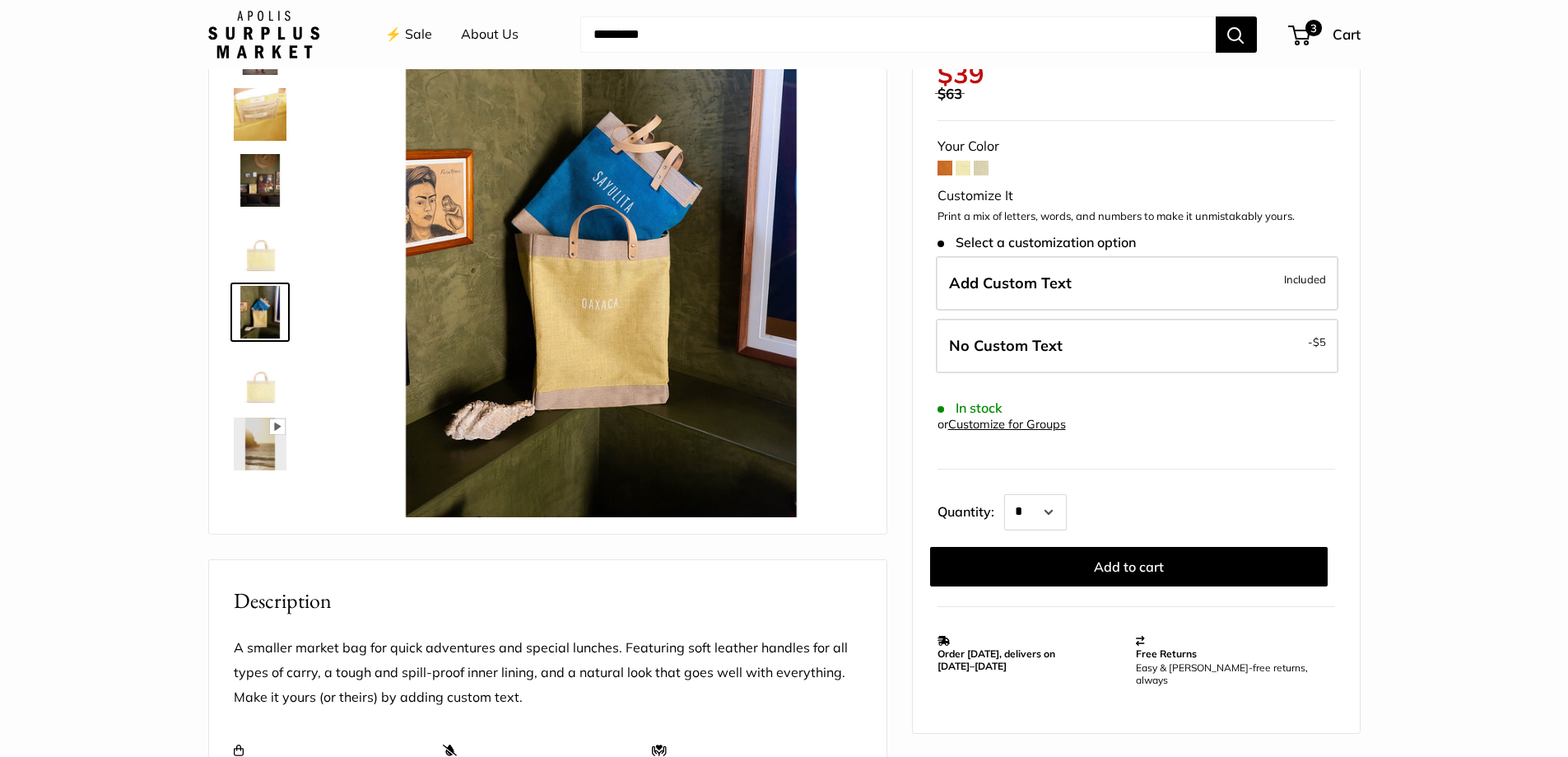
click at [264, 391] on img at bounding box center [260, 378] width 53 height 53
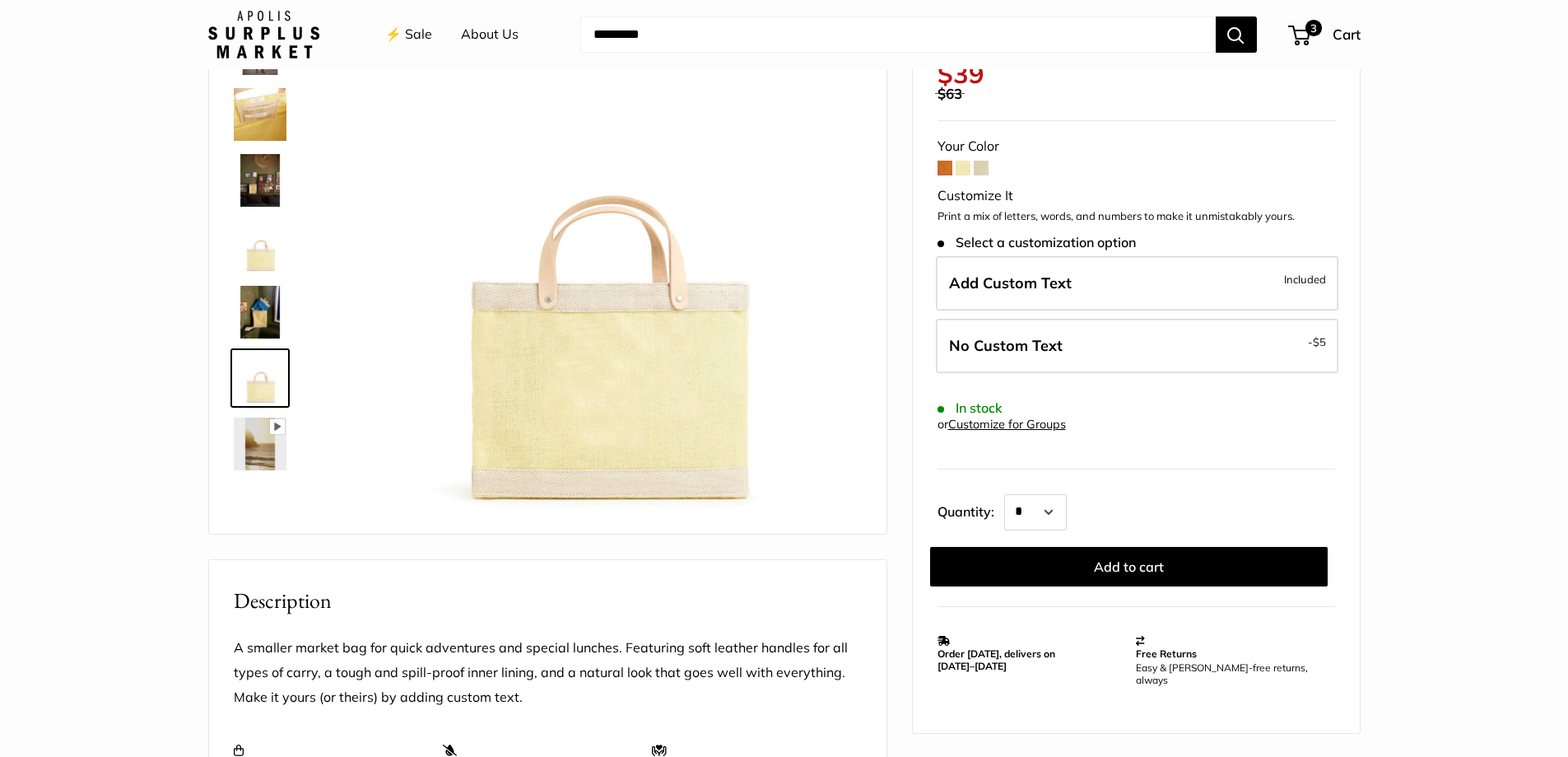
click at [270, 450] on img at bounding box center [260, 443] width 53 height 53
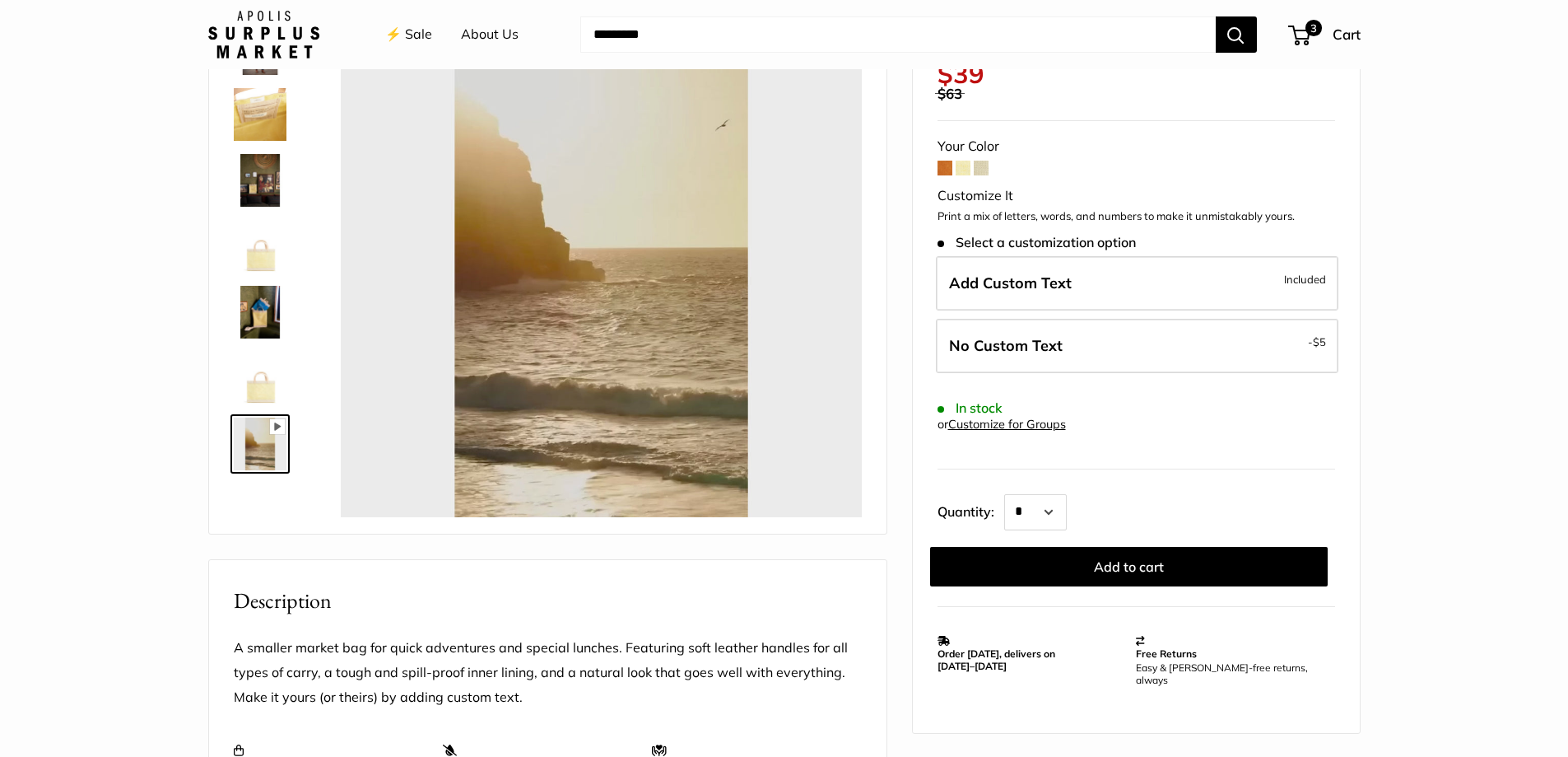
click at [266, 386] on img at bounding box center [260, 378] width 53 height 53
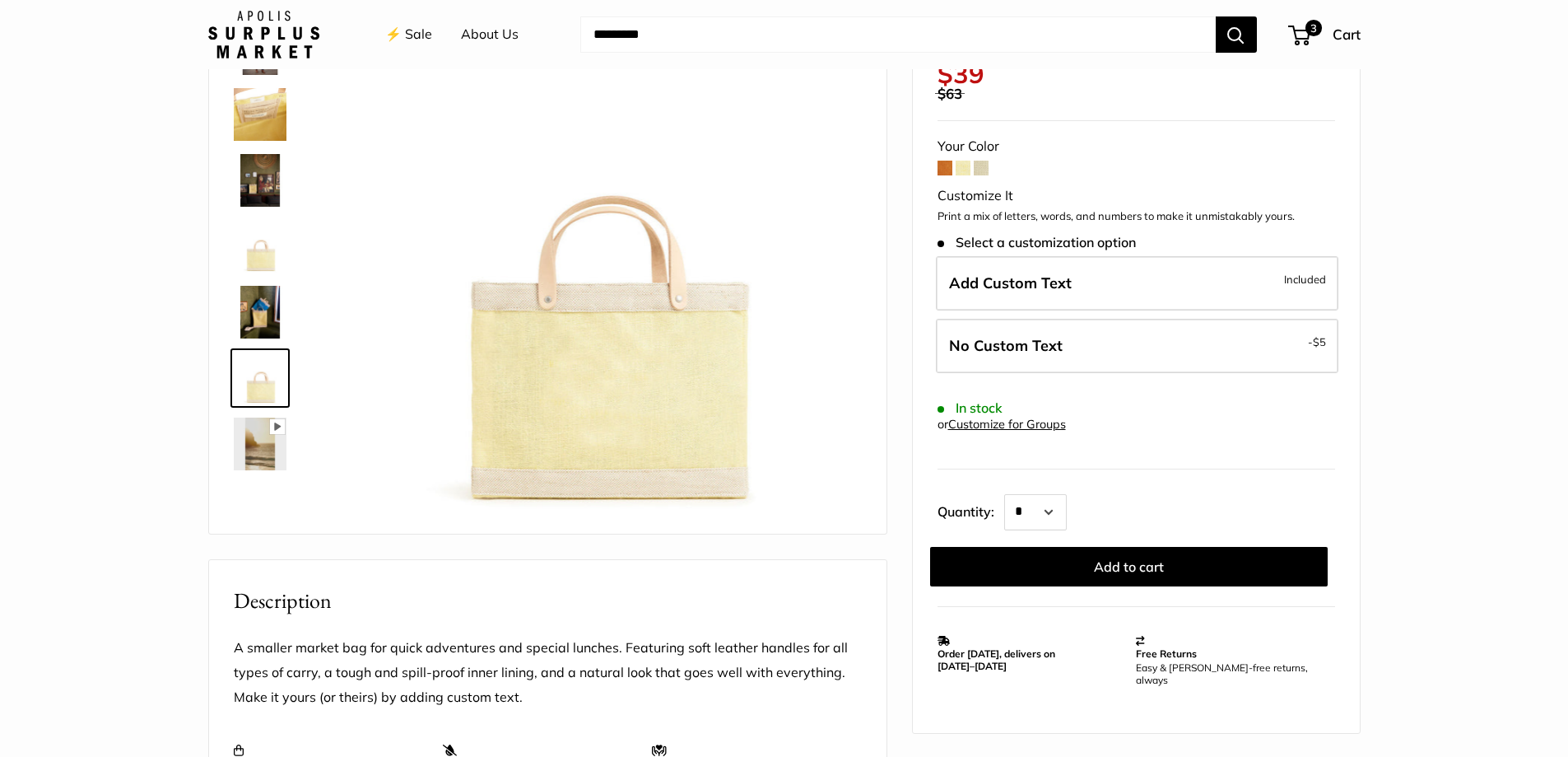
type input "****"
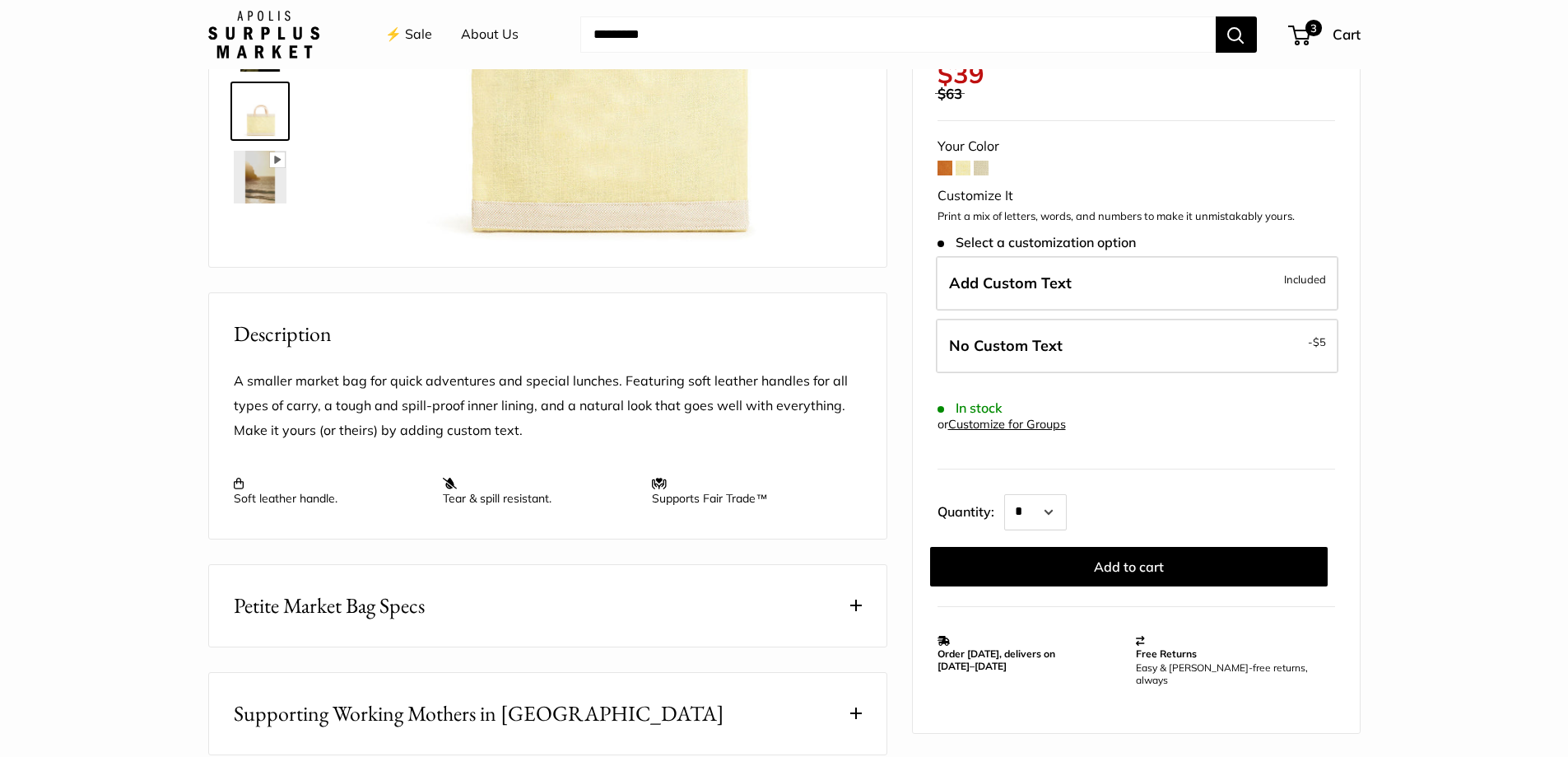
scroll to position [575, 0]
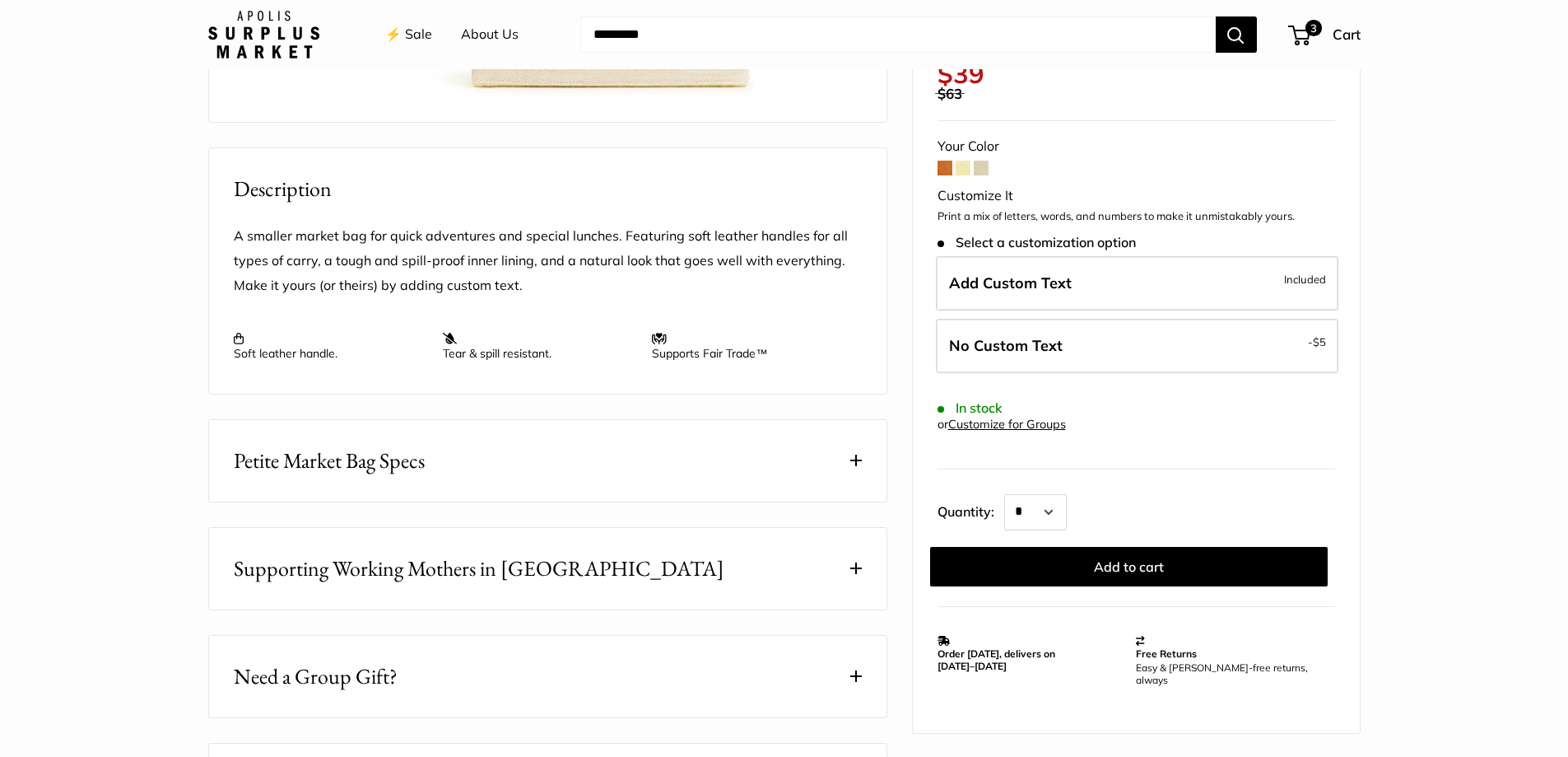
click at [292, 460] on span "Petite Market Bag Specs" at bounding box center [330, 461] width 191 height 33
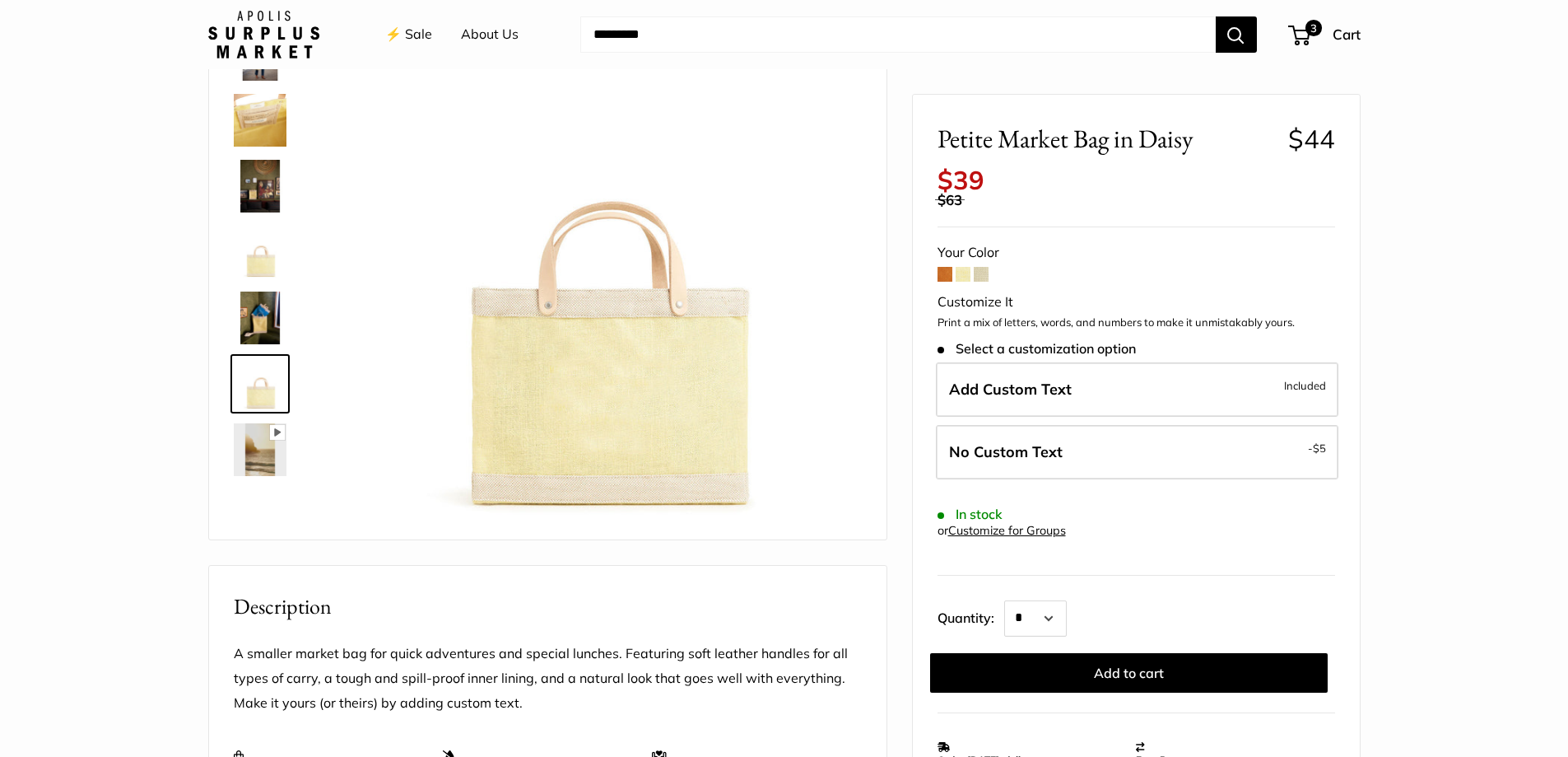
scroll to position [0, 0]
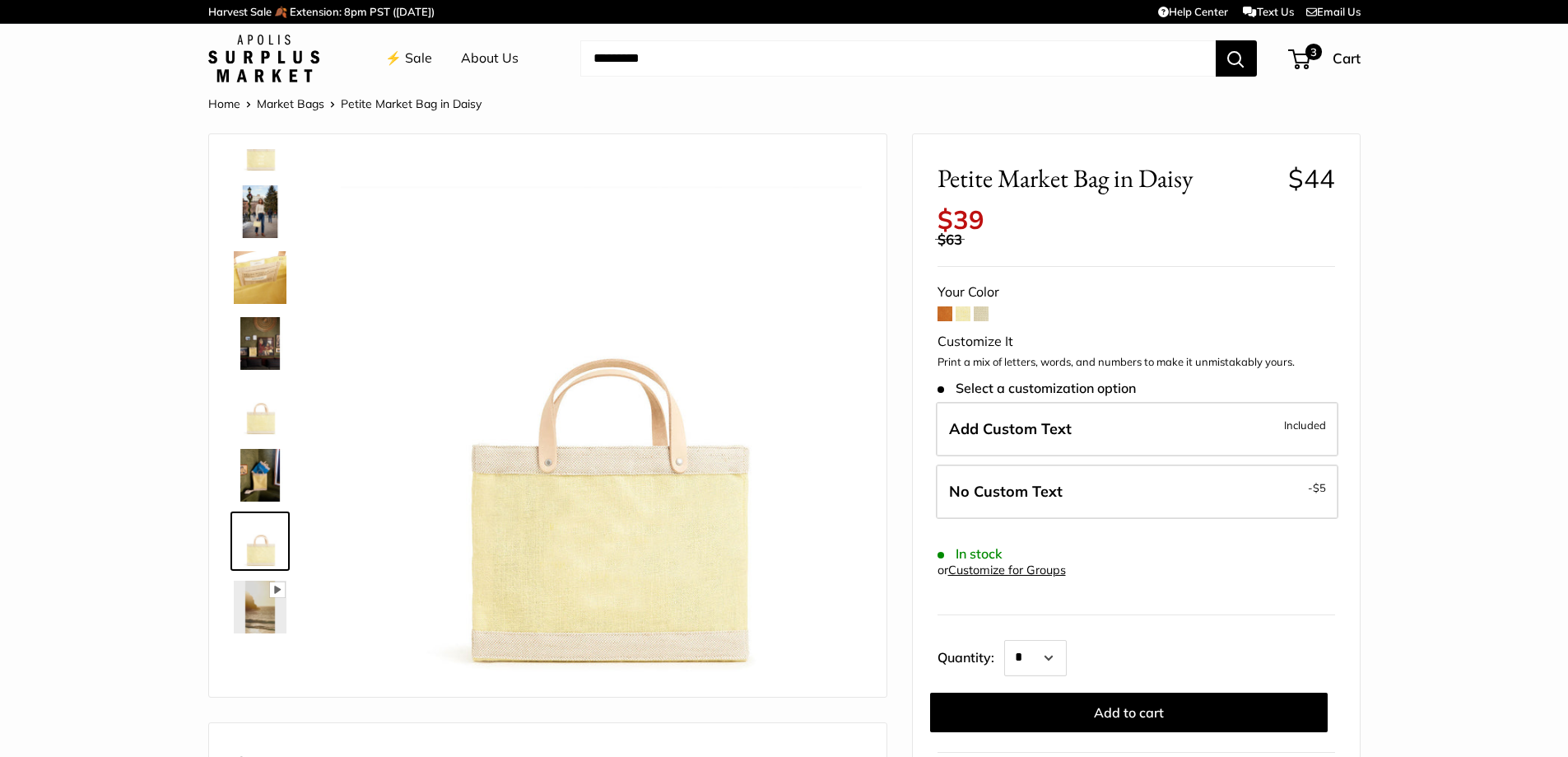
click at [978, 313] on span at bounding box center [981, 314] width 15 height 15
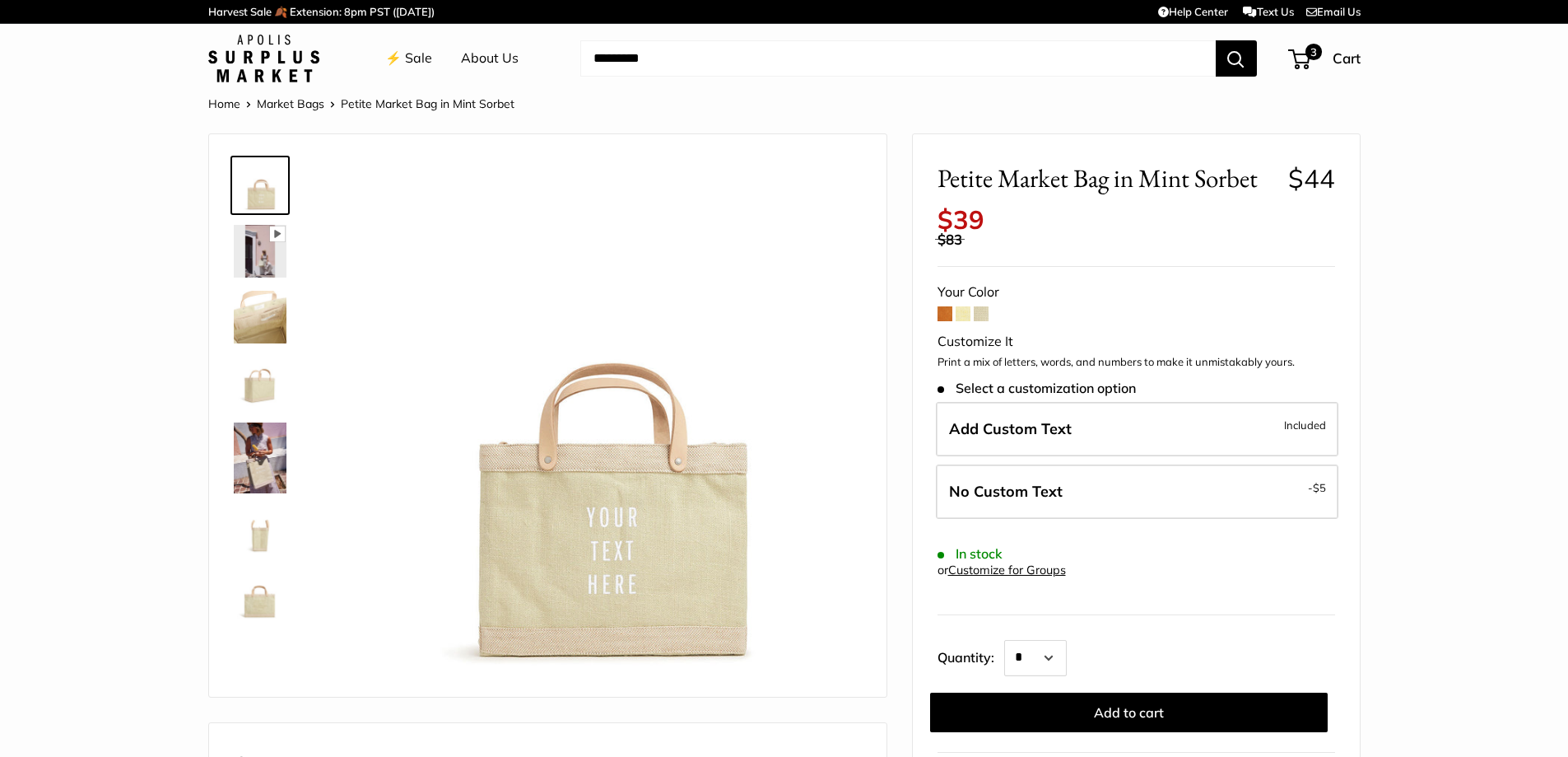
click at [600, 497] on img at bounding box center [601, 419] width 521 height 521
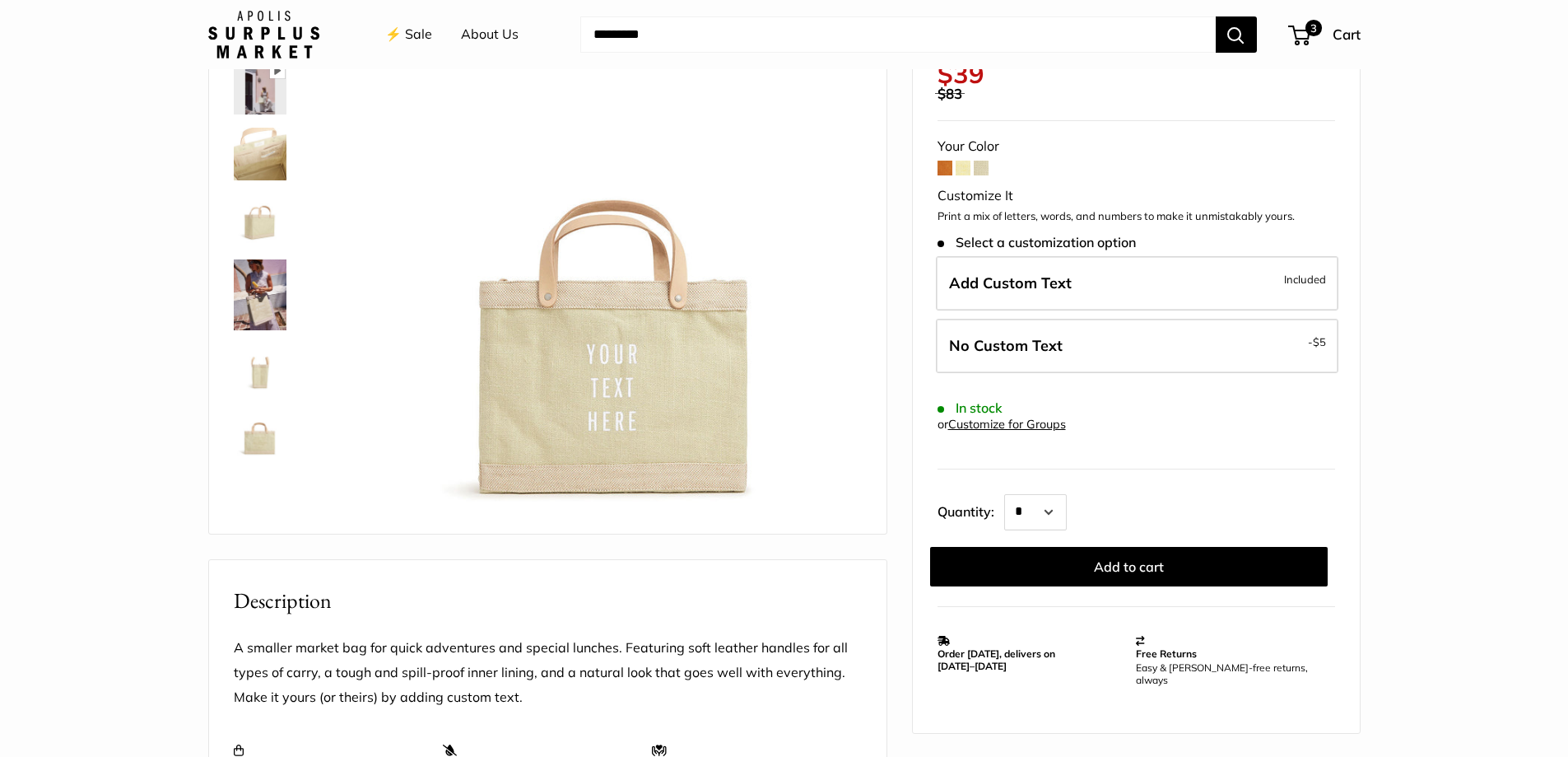
click at [263, 220] on img at bounding box center [260, 219] width 53 height 53
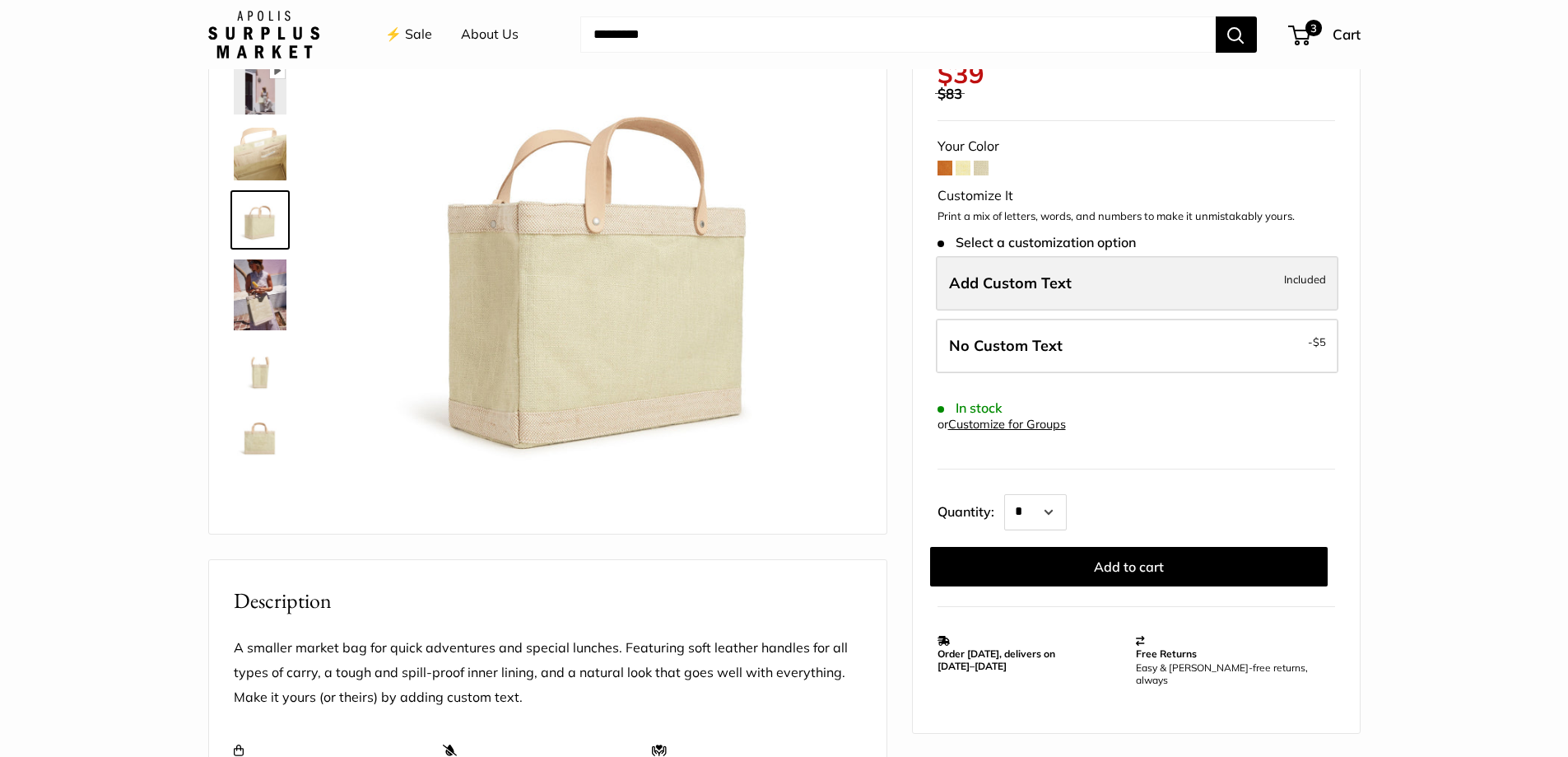
click at [1009, 287] on span "Add Custom Text" at bounding box center [1010, 282] width 123 height 19
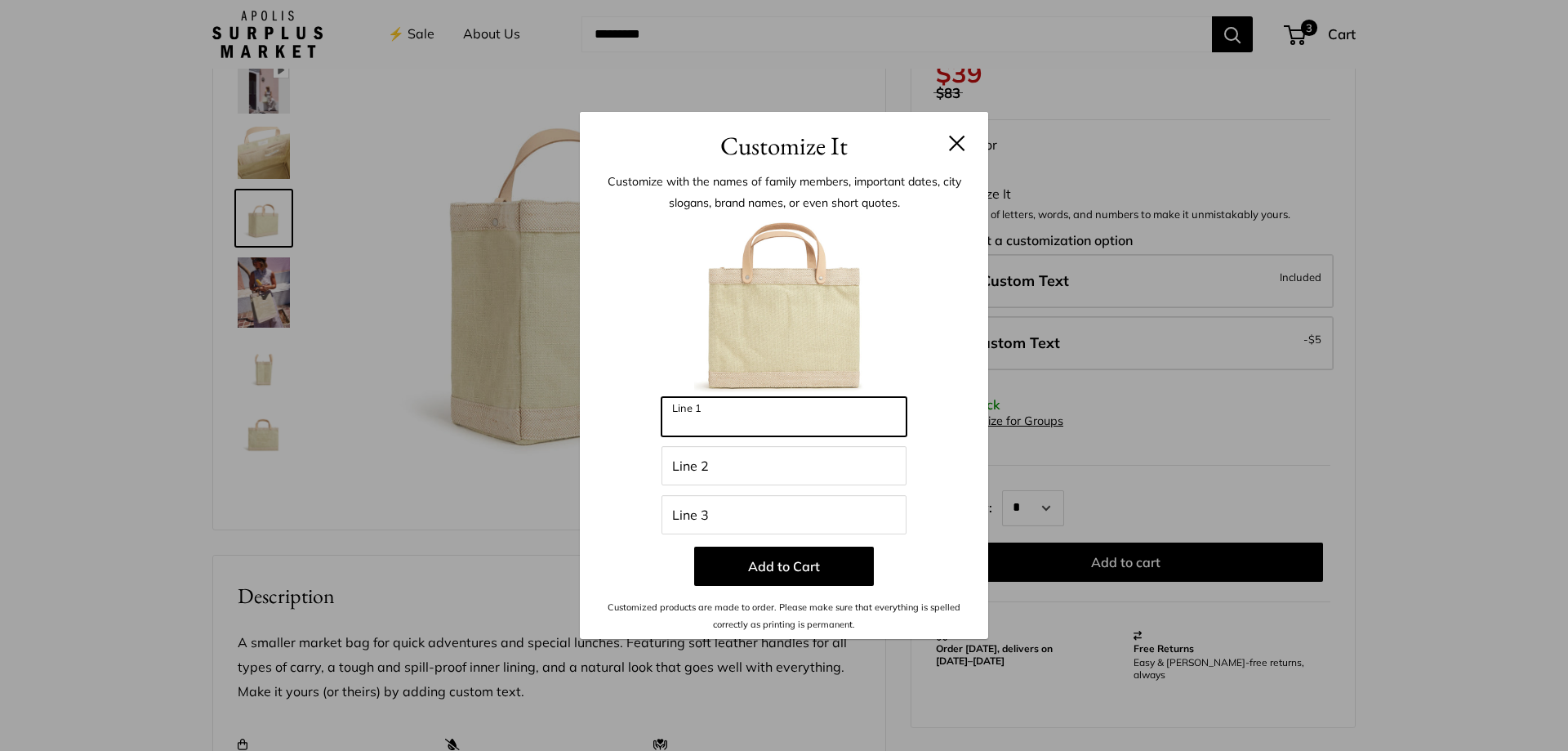
click at [718, 417] on input "Line 1" at bounding box center [784, 417] width 245 height 40
type input "*"
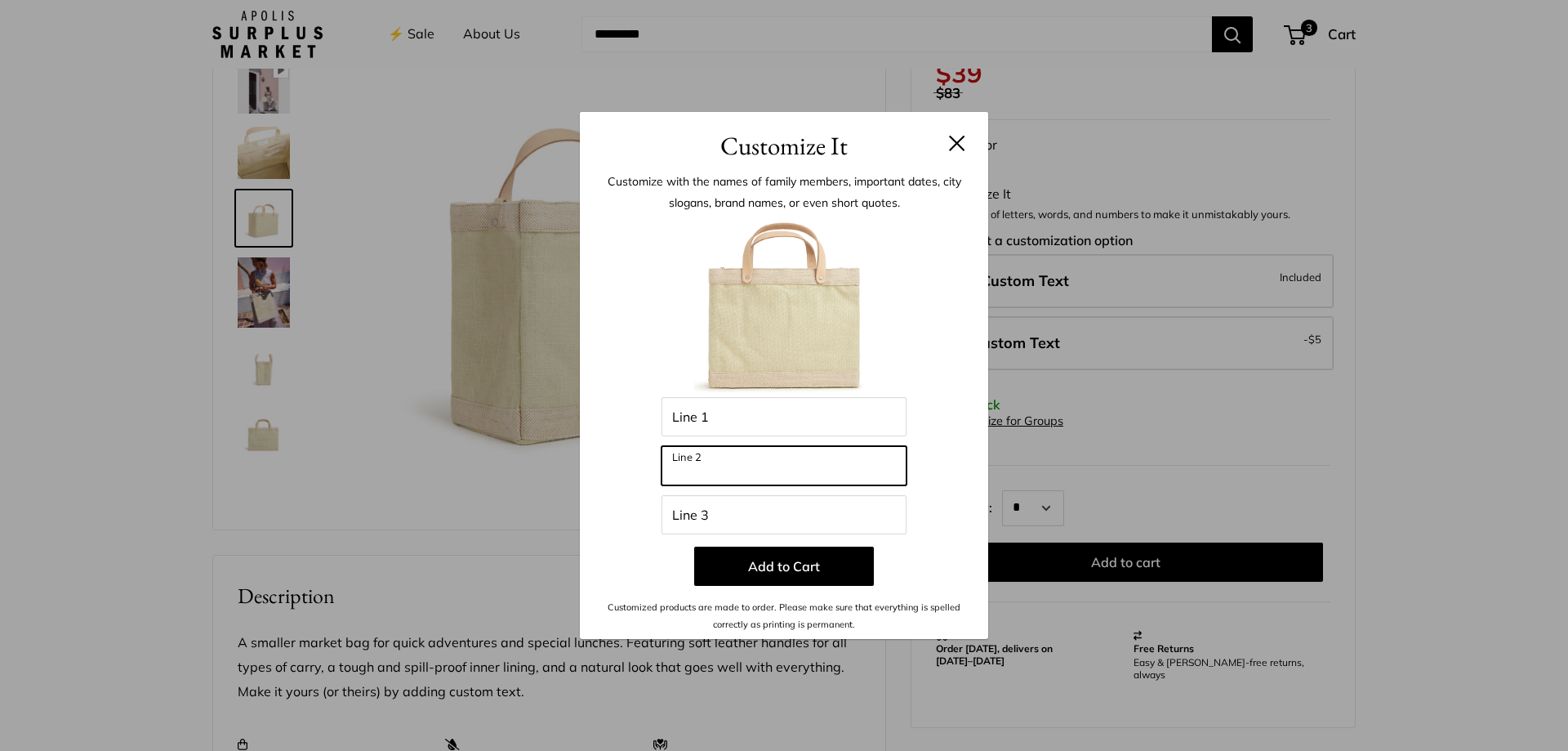
click at [701, 466] on input "Line 2" at bounding box center [784, 465] width 245 height 40
type input "***"
click at [956, 144] on button at bounding box center [957, 143] width 17 height 17
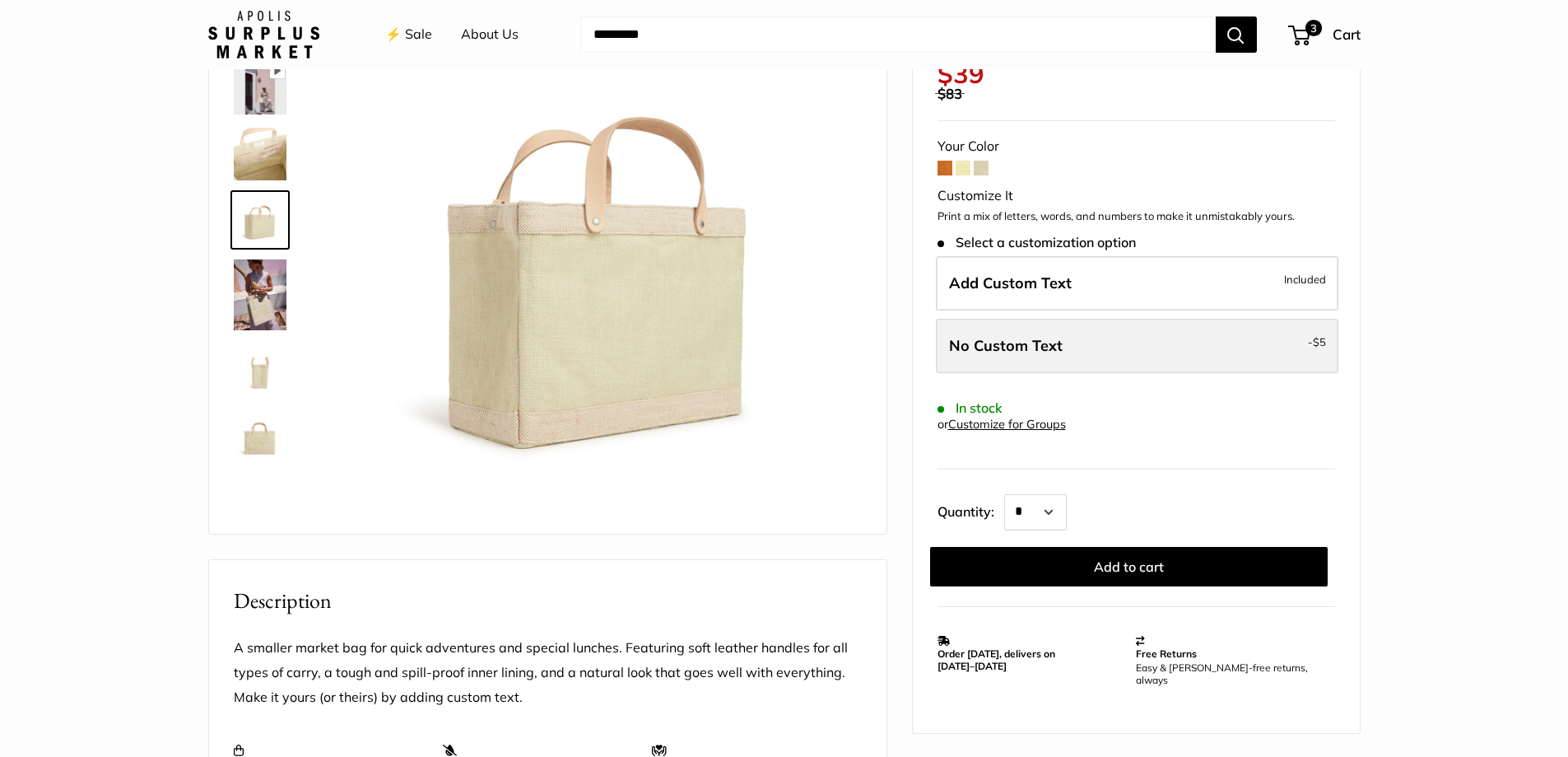
click at [1019, 347] on span "No Custom Text" at bounding box center [1005, 346] width 113 height 19
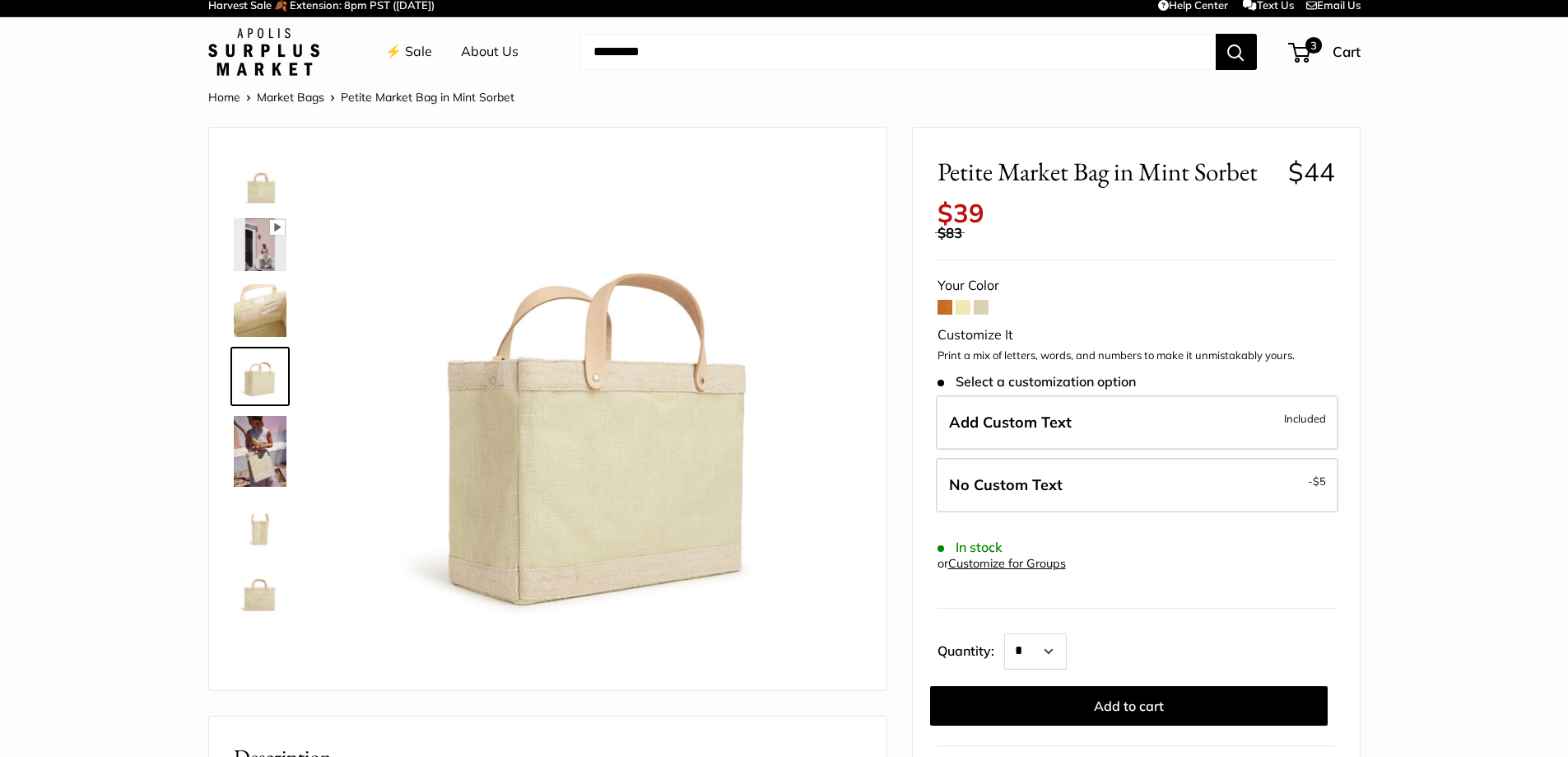
scroll to position [0, 0]
